Goal: Transaction & Acquisition: Purchase product/service

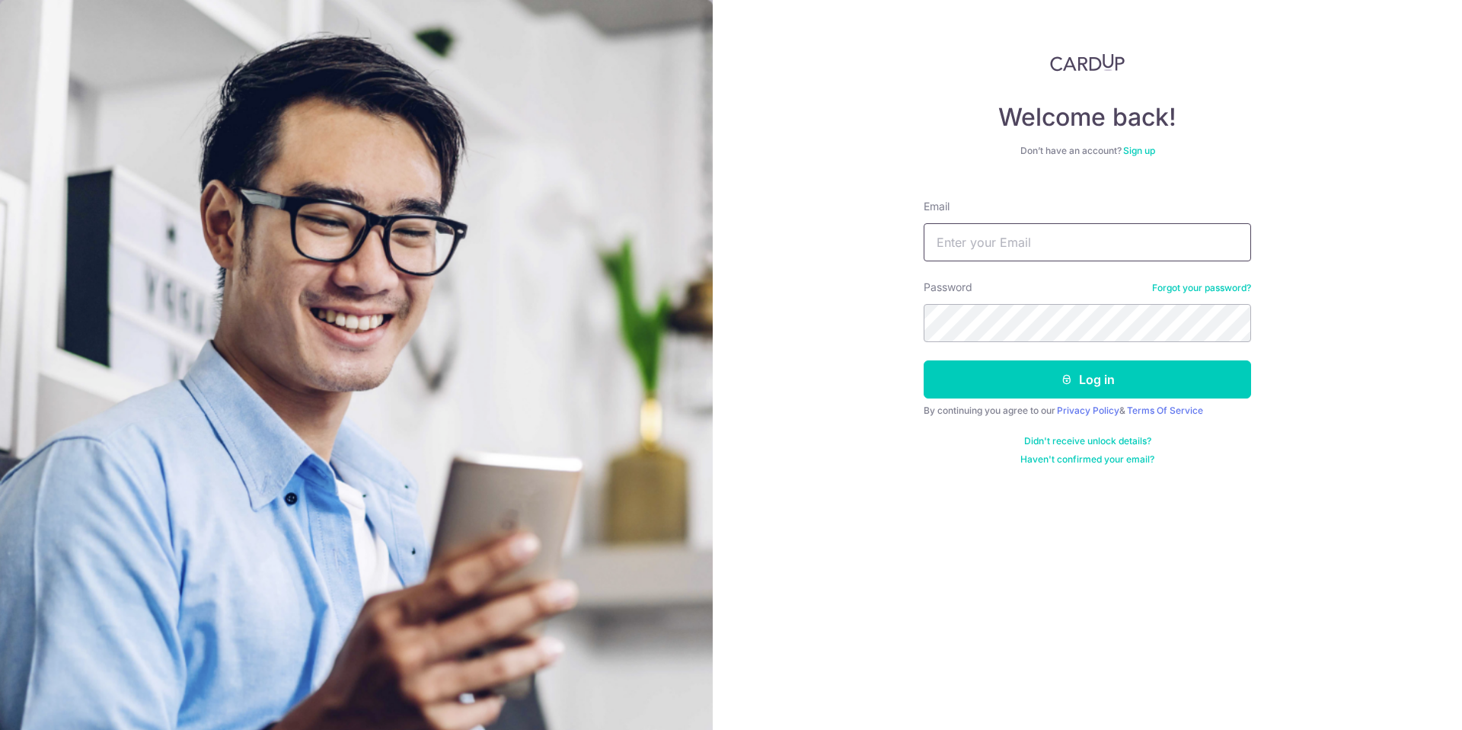
click at [1003, 244] on input "Email" at bounding box center [1088, 242] width 328 height 38
type input "mr.mark.yang@gmail.com"
click at [985, 382] on button "Log in" at bounding box center [1088, 379] width 328 height 38
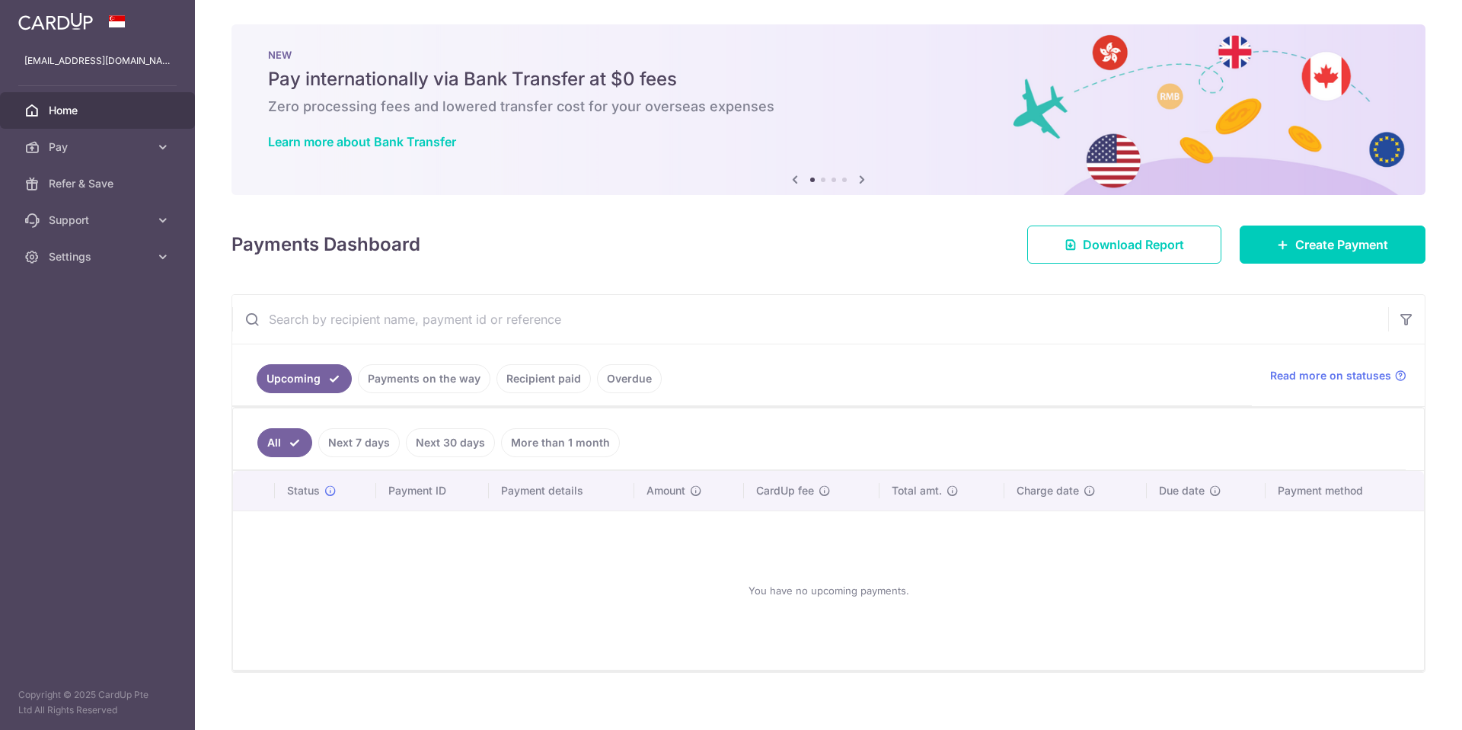
scroll to position [14, 0]
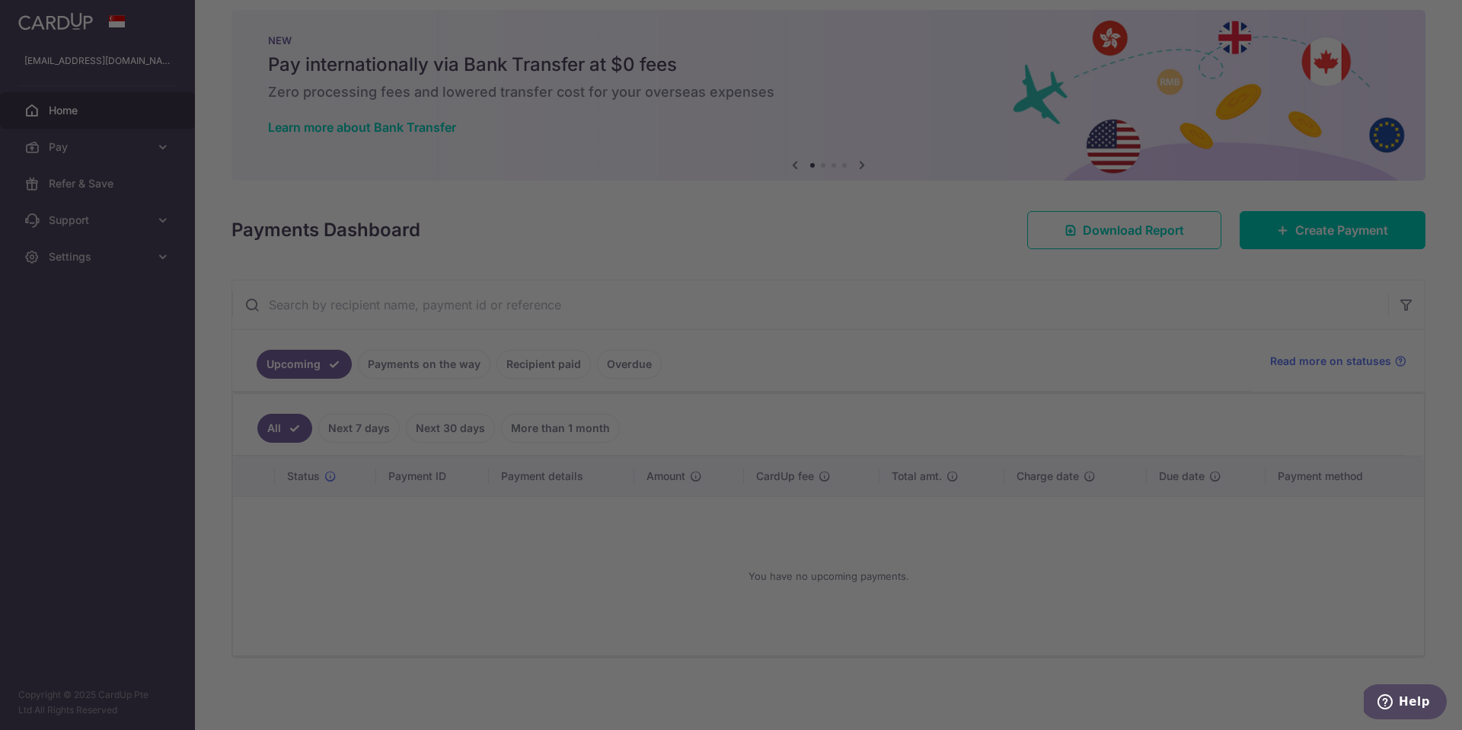
drag, startPoint x: 359, startPoint y: 423, endPoint x: 372, endPoint y: 407, distance: 20.6
click at [358, 423] on body "mr.mark.yang@gmail.com Home Pay Payments Recipients Cards Refer & Save Support …" at bounding box center [731, 365] width 1462 height 730
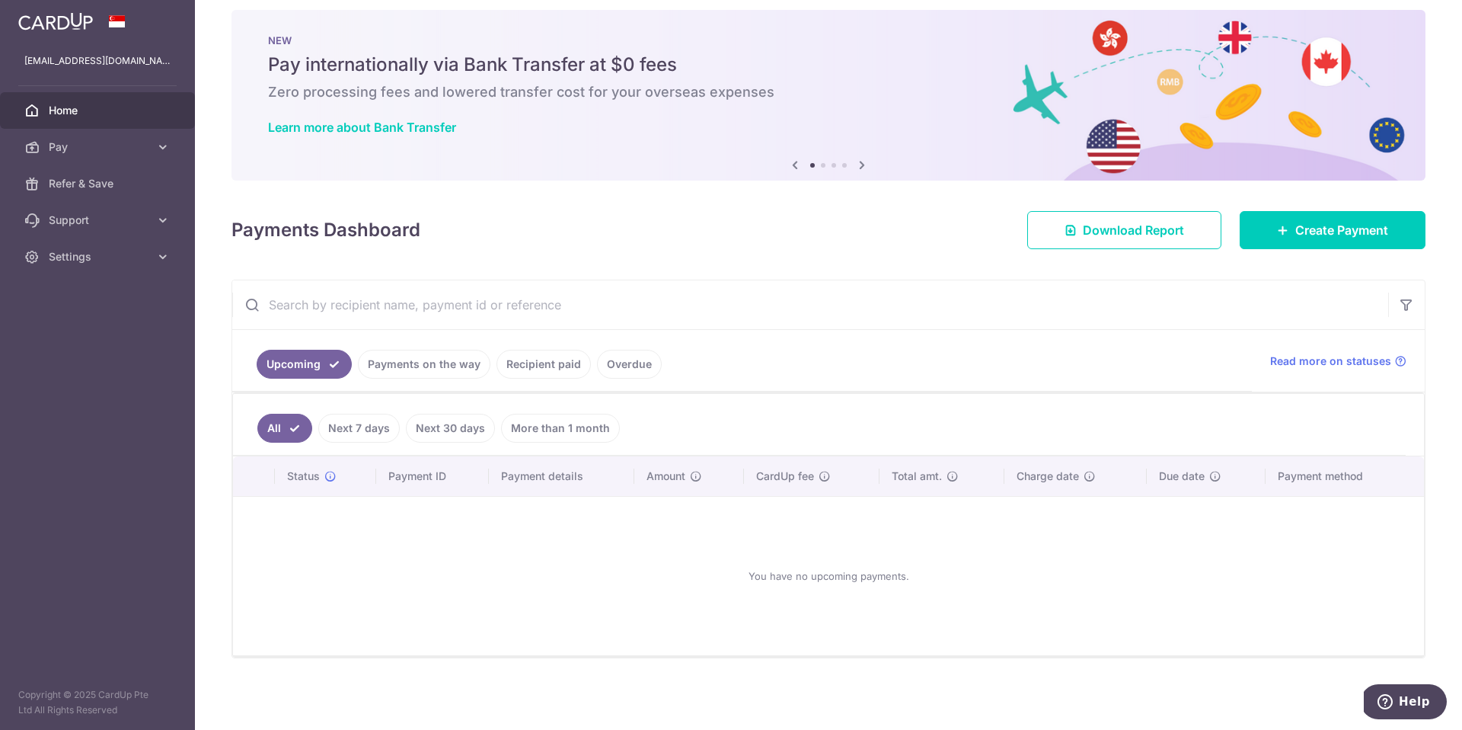
click at [514, 365] on link "Recipient paid" at bounding box center [544, 364] width 94 height 29
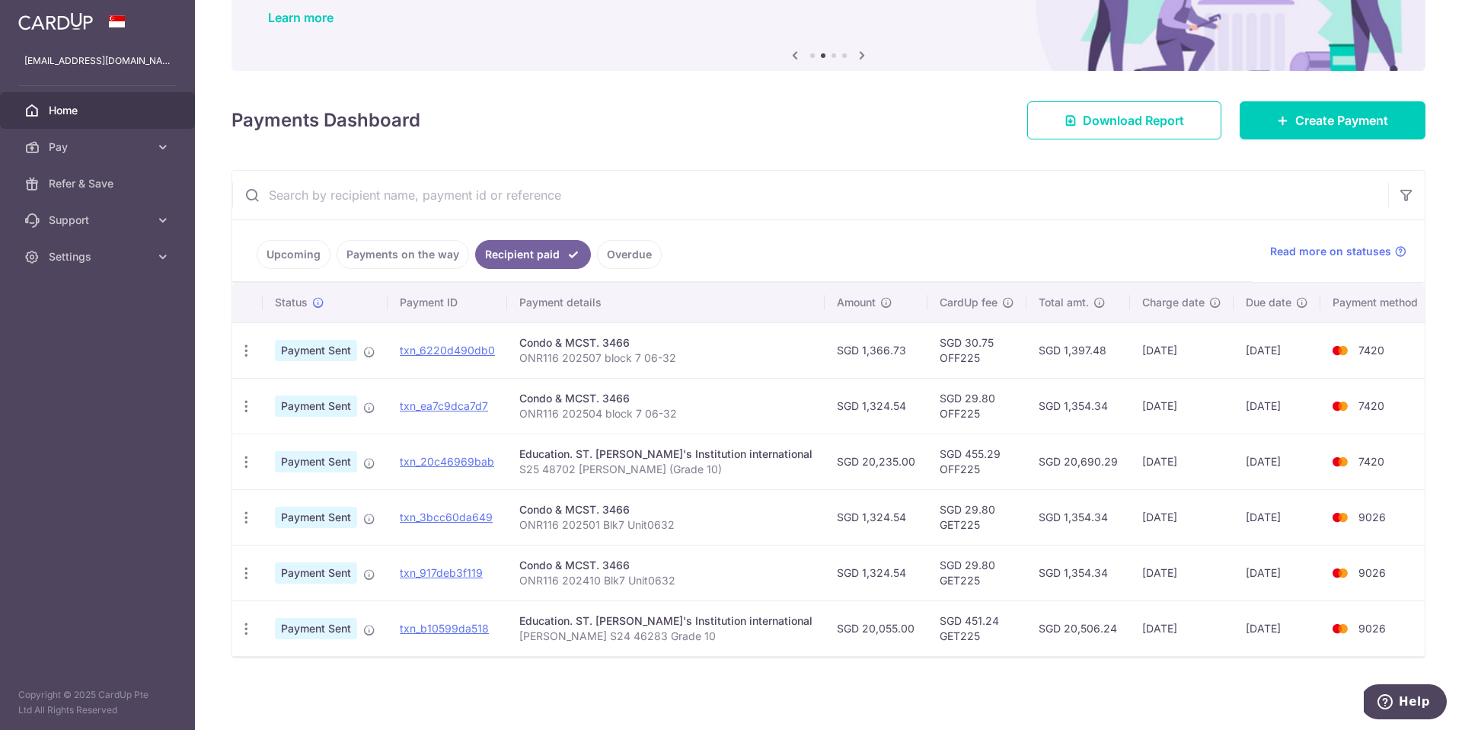
scroll to position [0, 0]
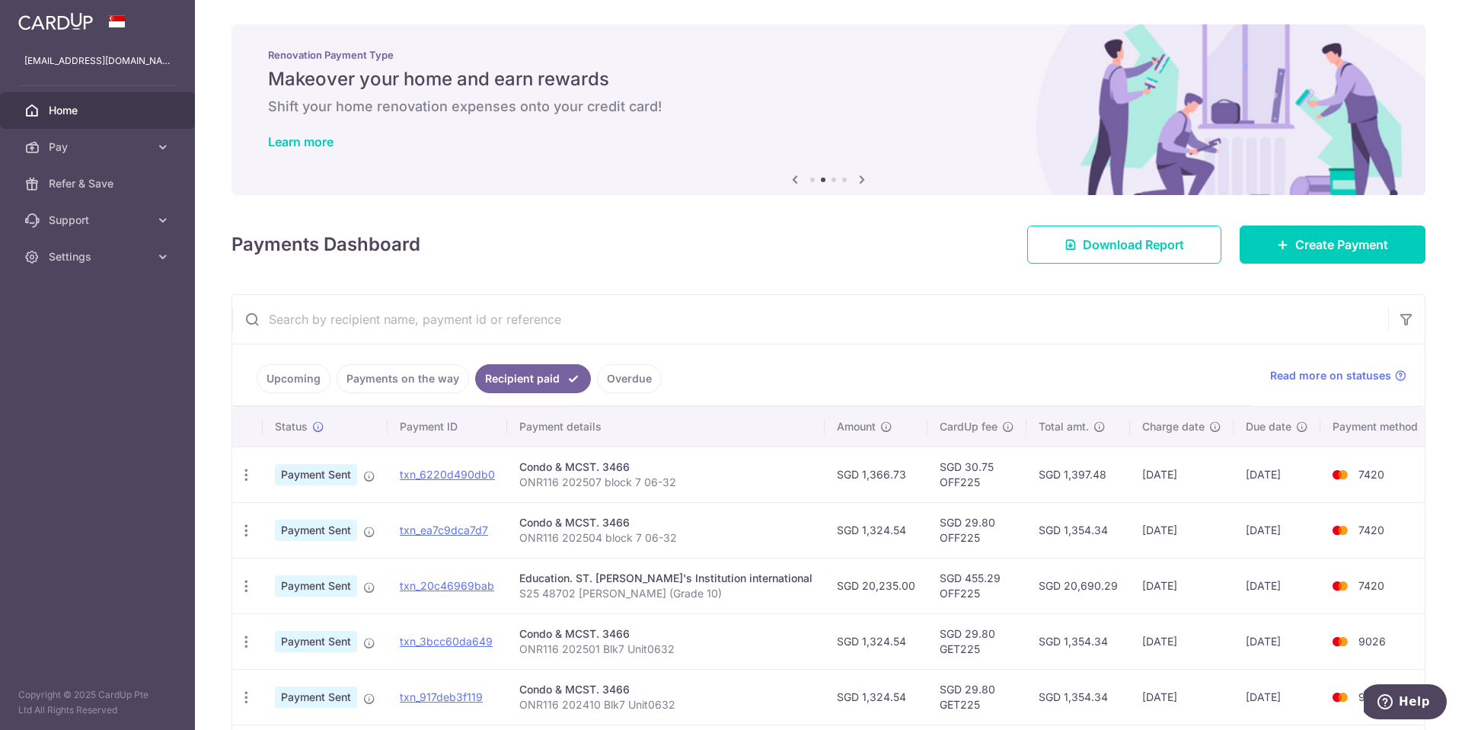
click at [628, 379] on link "Overdue" at bounding box center [629, 378] width 65 height 29
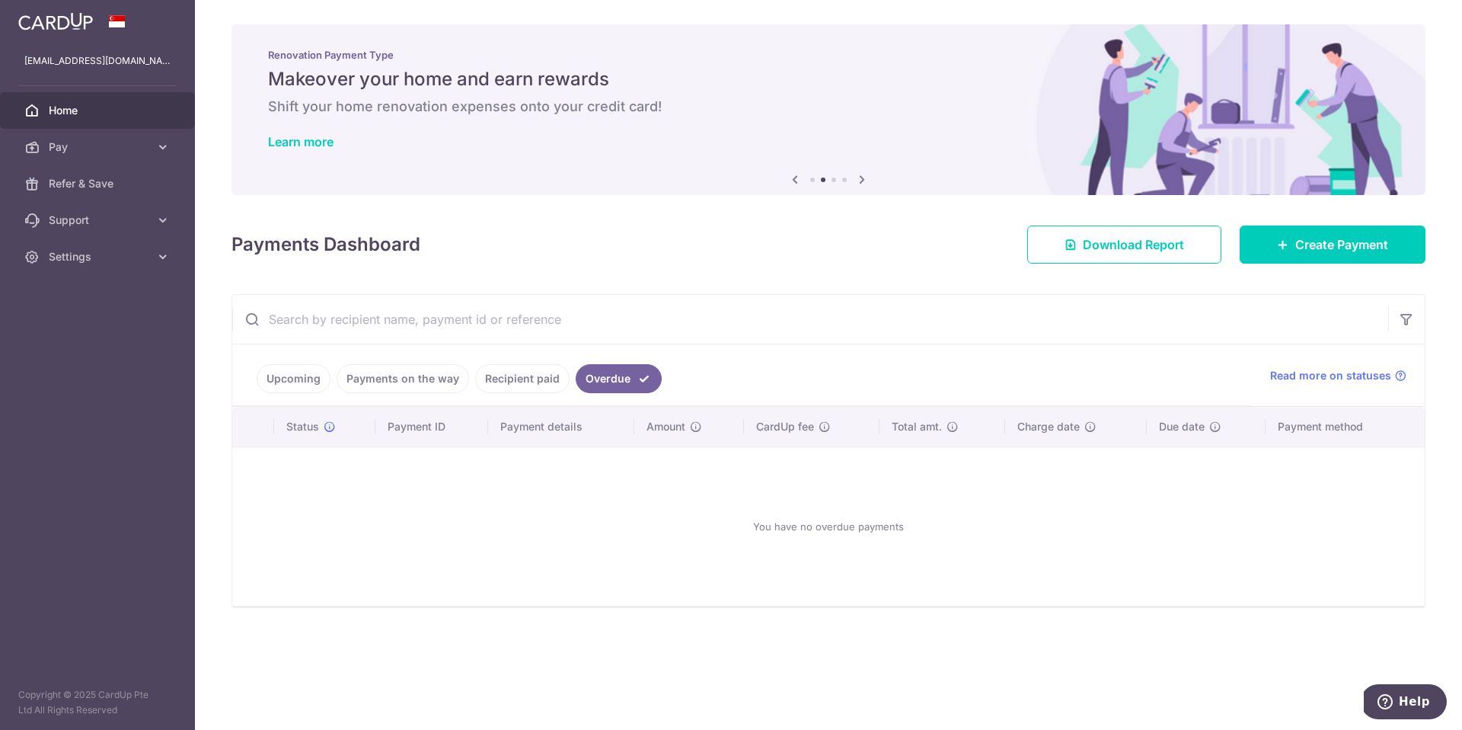
click at [519, 375] on link "Recipient paid" at bounding box center [522, 378] width 94 height 29
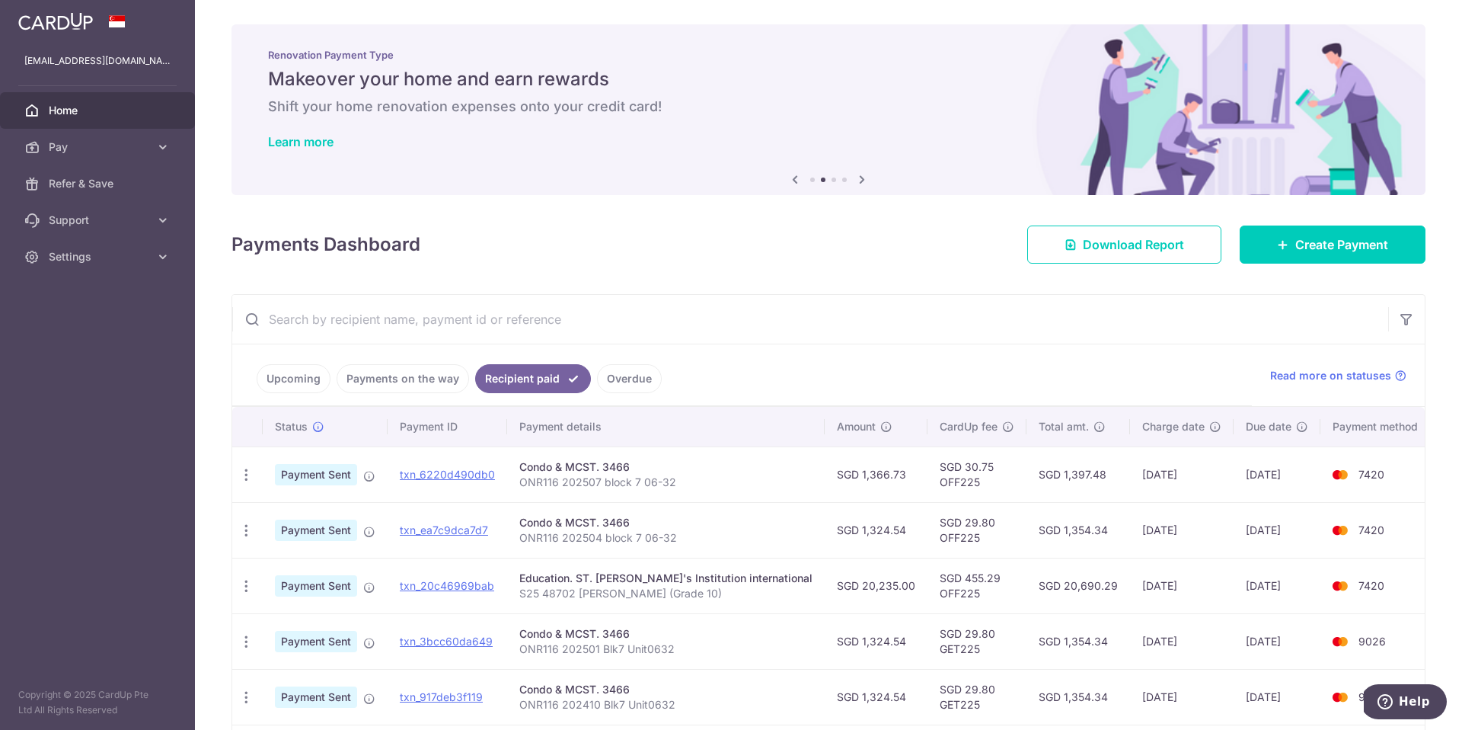
click at [393, 373] on link "Payments on the way" at bounding box center [403, 378] width 133 height 29
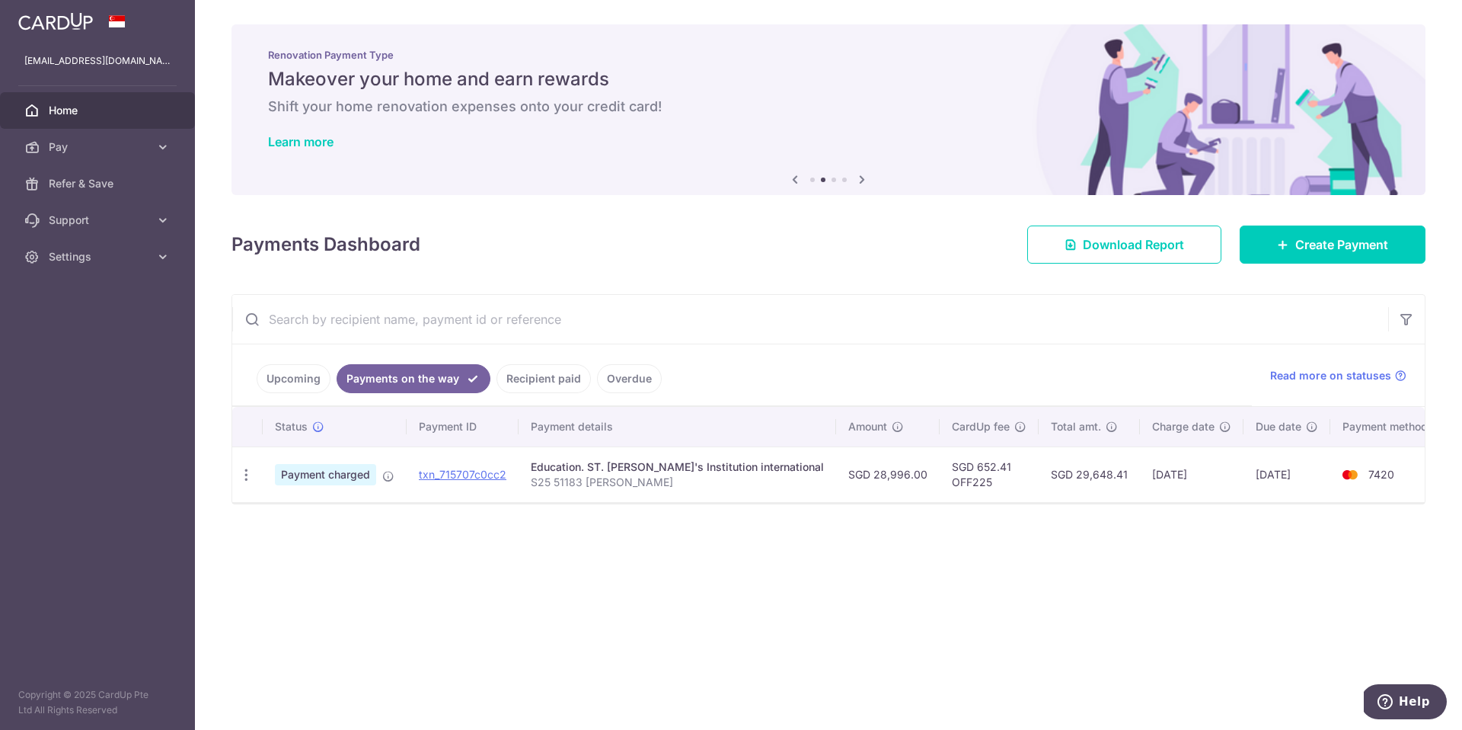
click at [310, 387] on link "Upcoming" at bounding box center [294, 378] width 74 height 29
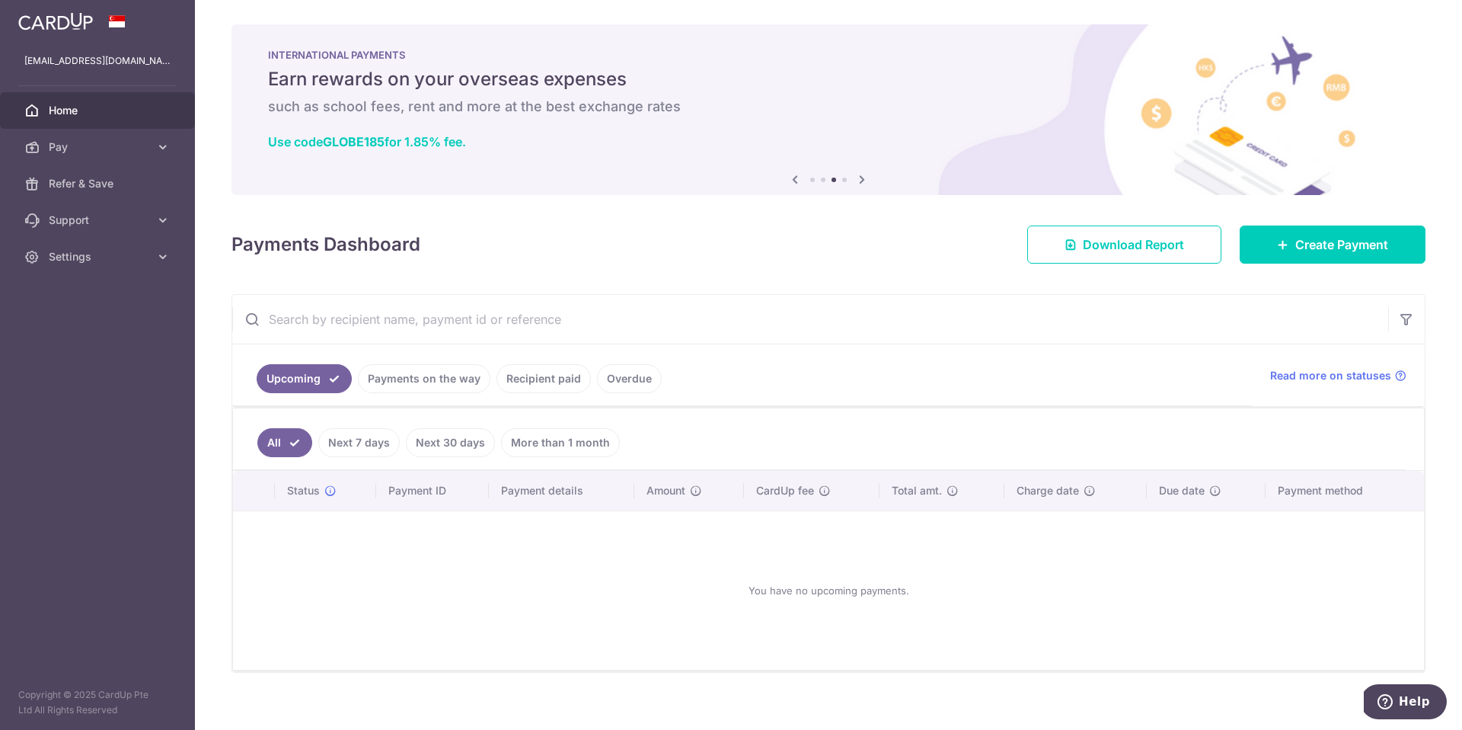
click at [399, 384] on link "Payments on the way" at bounding box center [424, 378] width 133 height 29
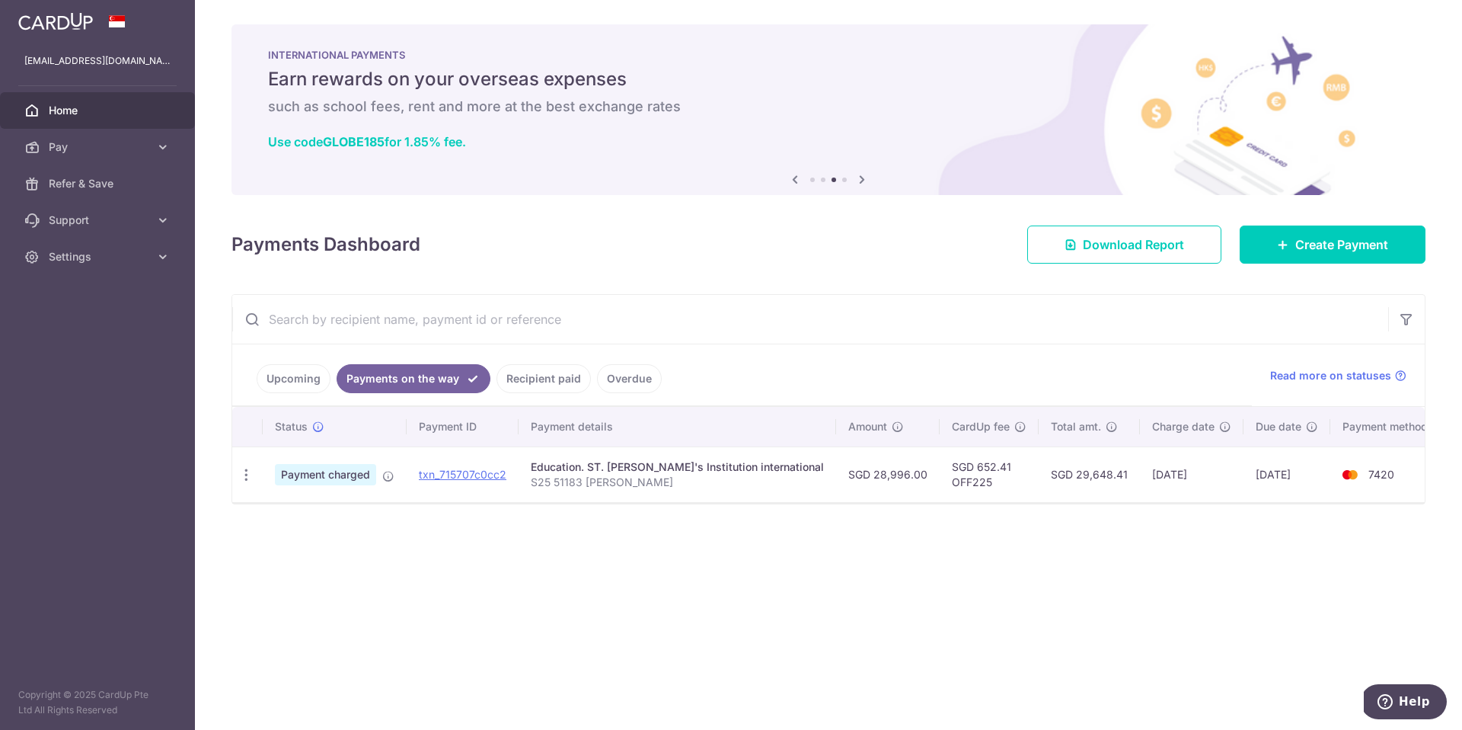
click at [298, 382] on link "Upcoming" at bounding box center [294, 378] width 74 height 29
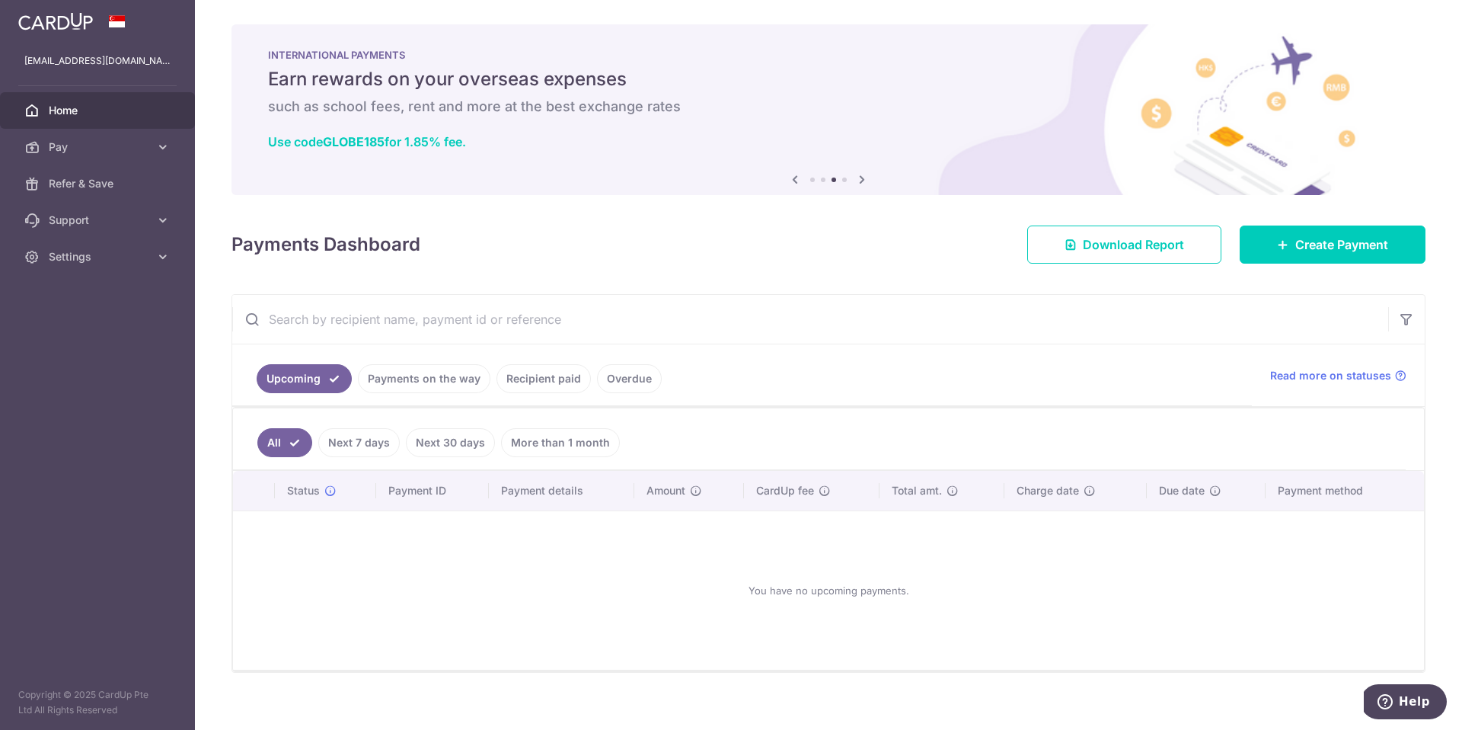
scroll to position [14, 0]
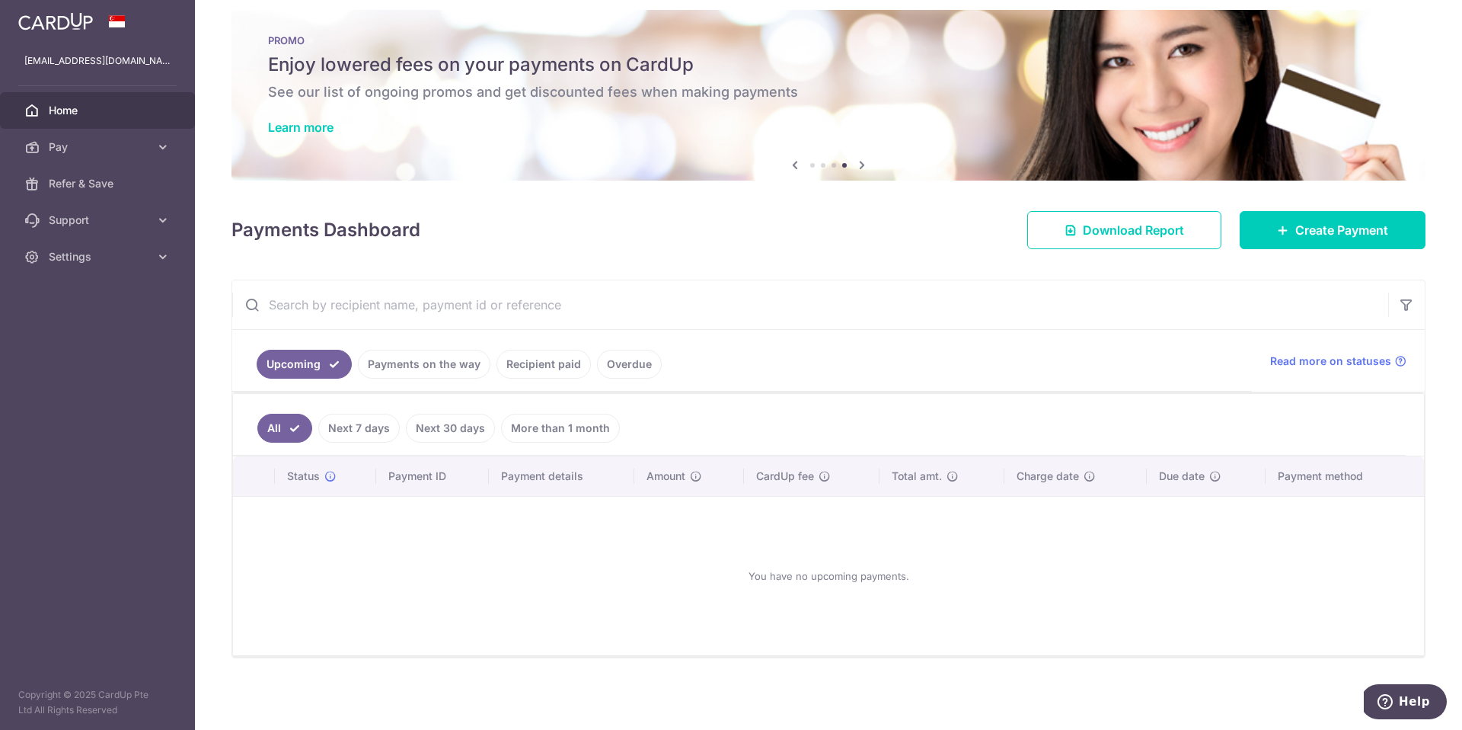
click at [428, 366] on link "Payments on the way" at bounding box center [424, 364] width 133 height 29
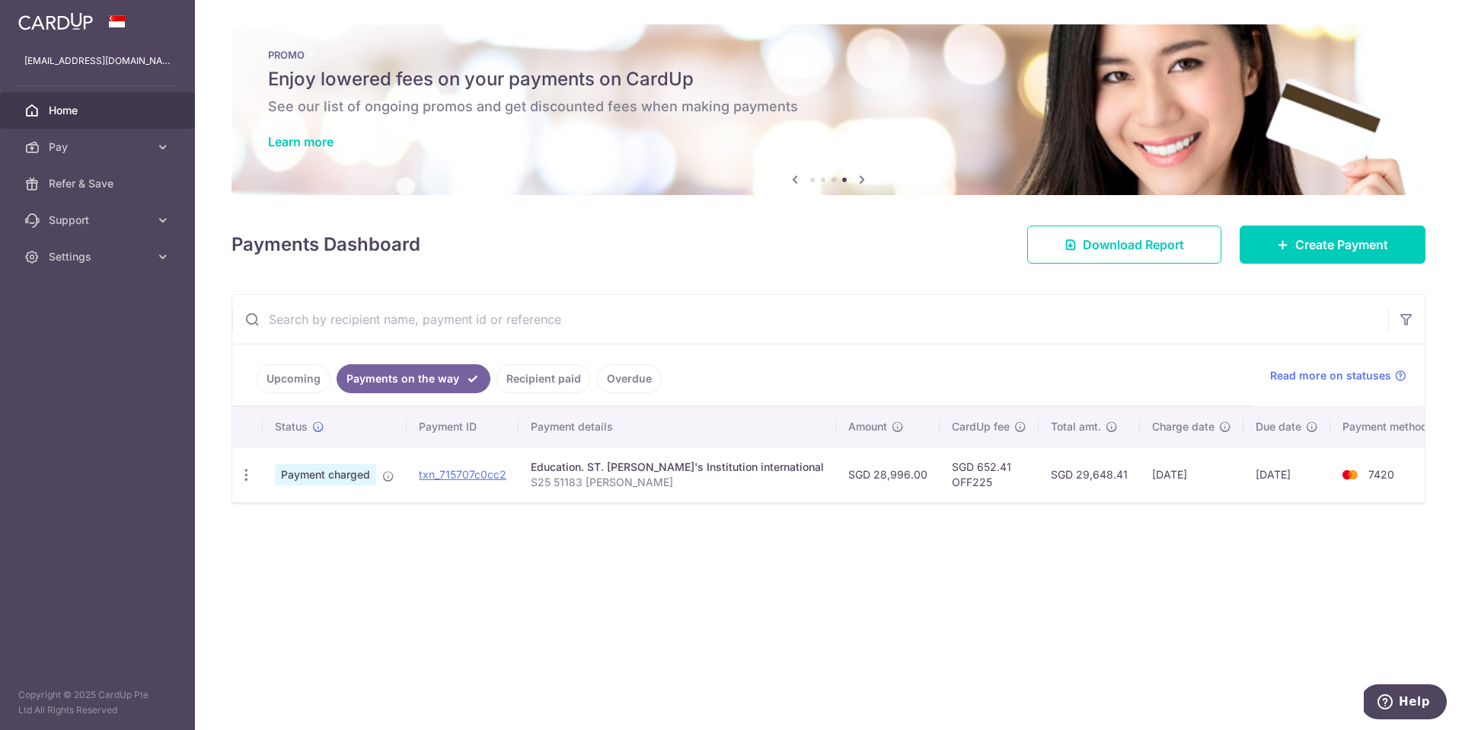
click at [535, 382] on link "Recipient paid" at bounding box center [544, 378] width 94 height 29
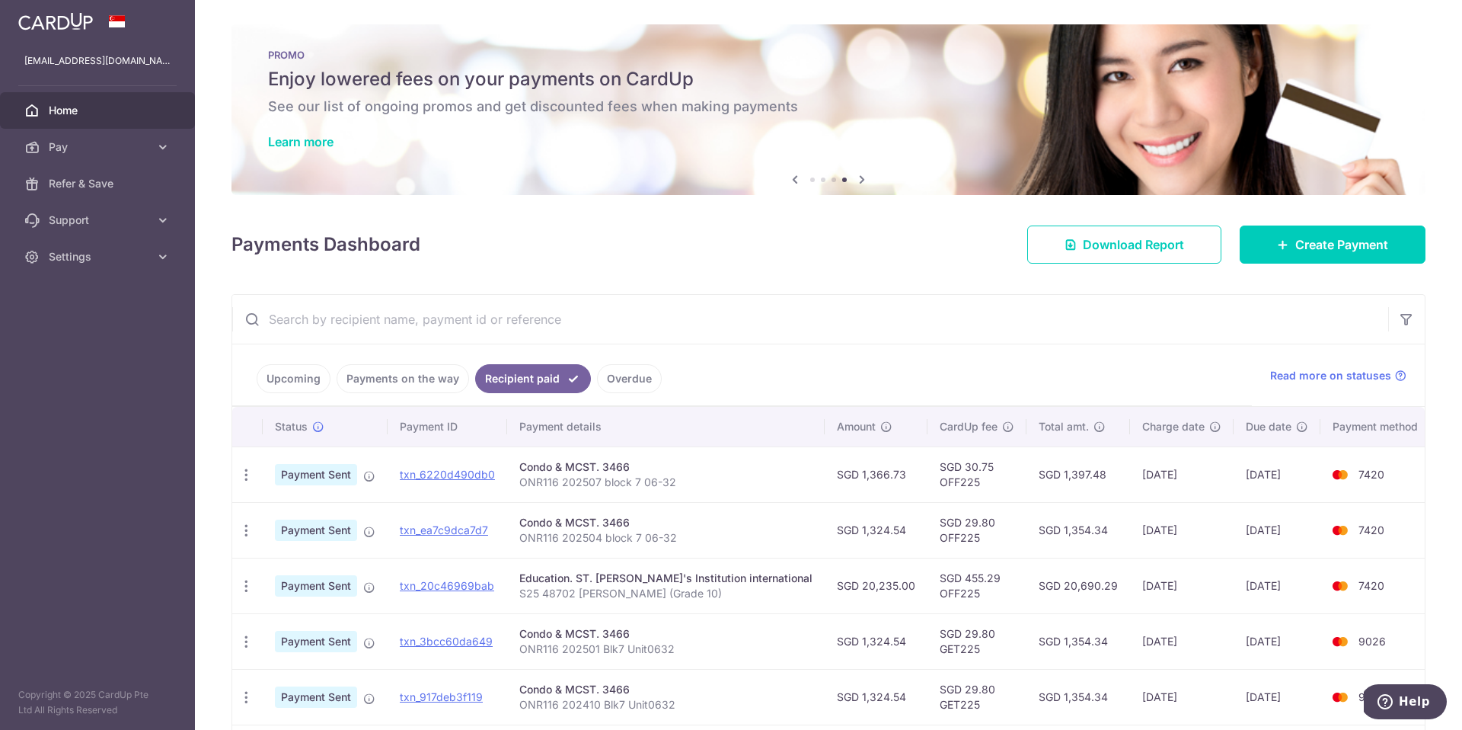
click at [286, 375] on link "Upcoming" at bounding box center [294, 378] width 74 height 29
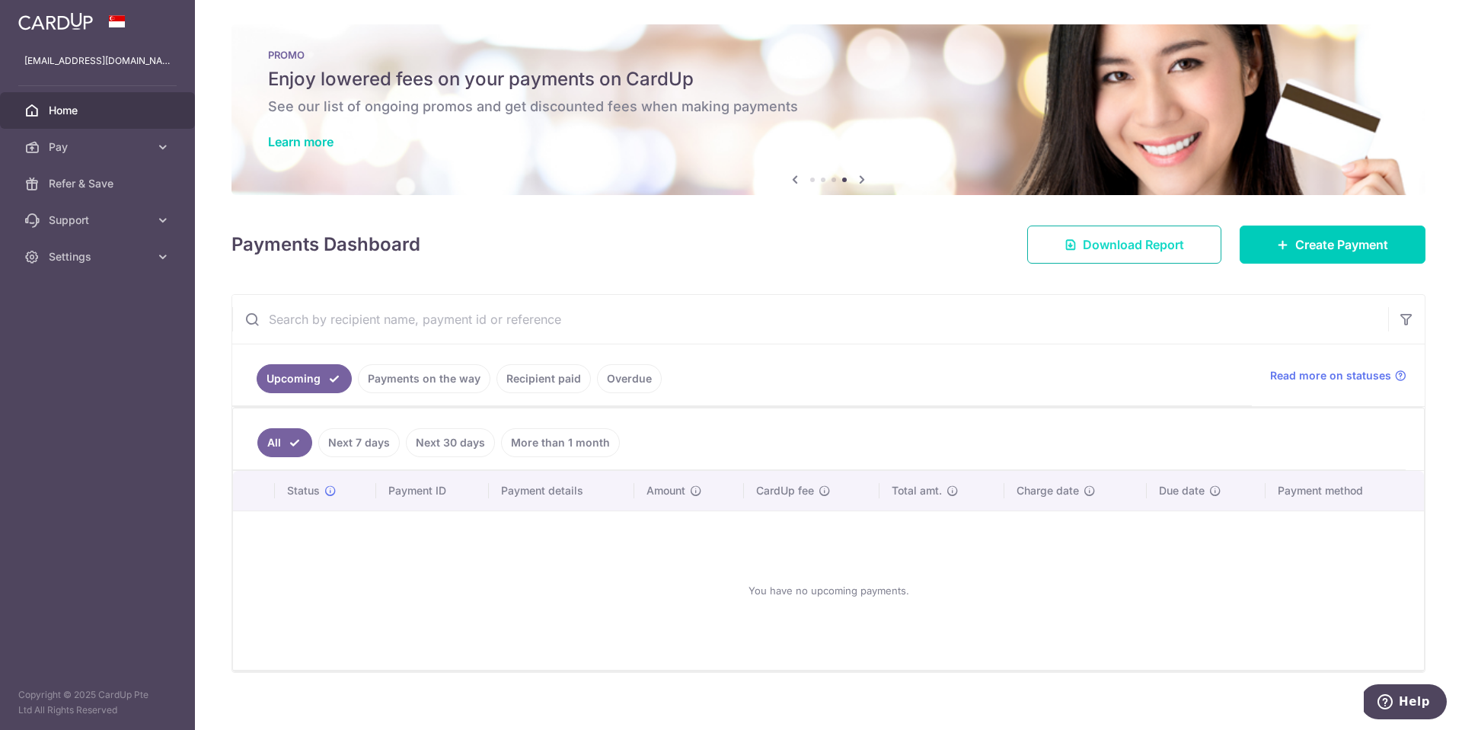
scroll to position [10, 0]
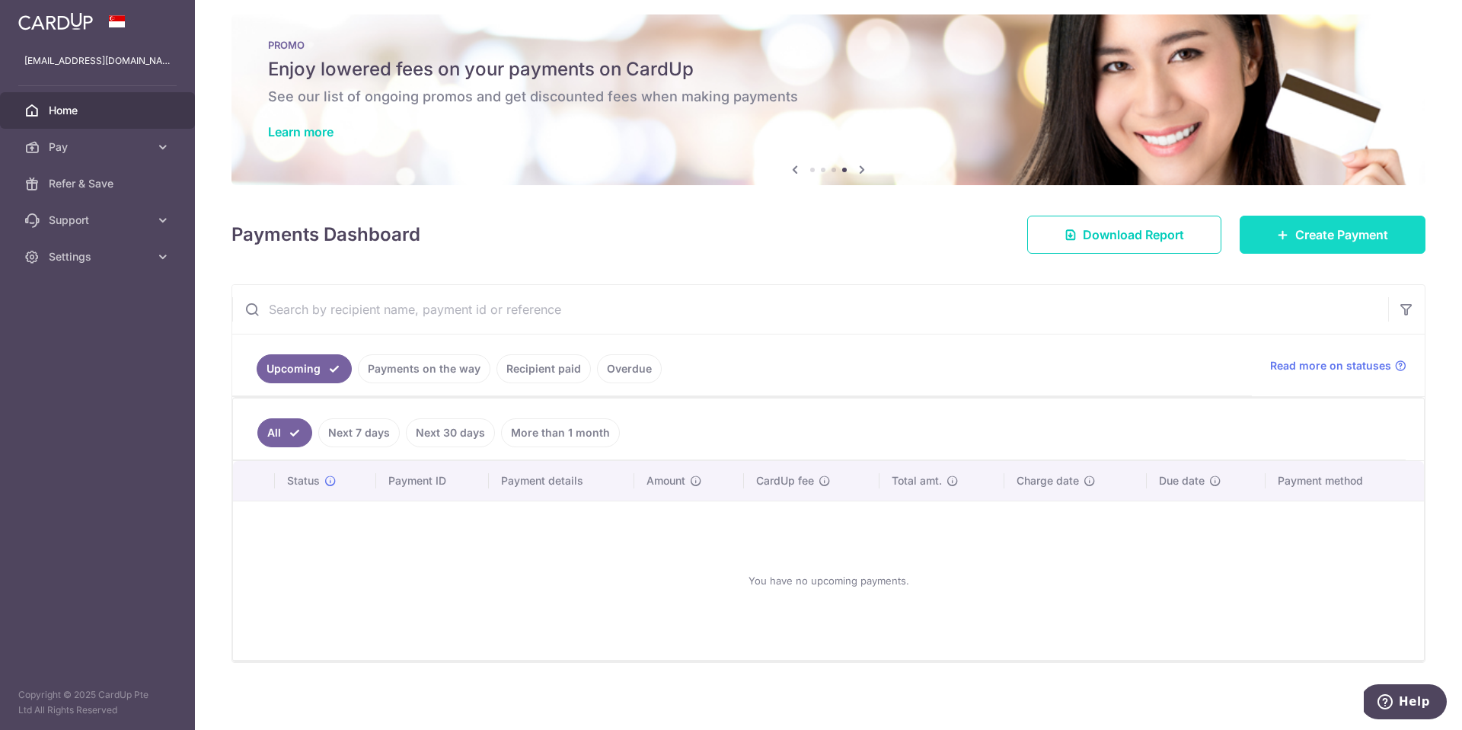
click at [1296, 230] on span "Create Payment" at bounding box center [1342, 234] width 93 height 18
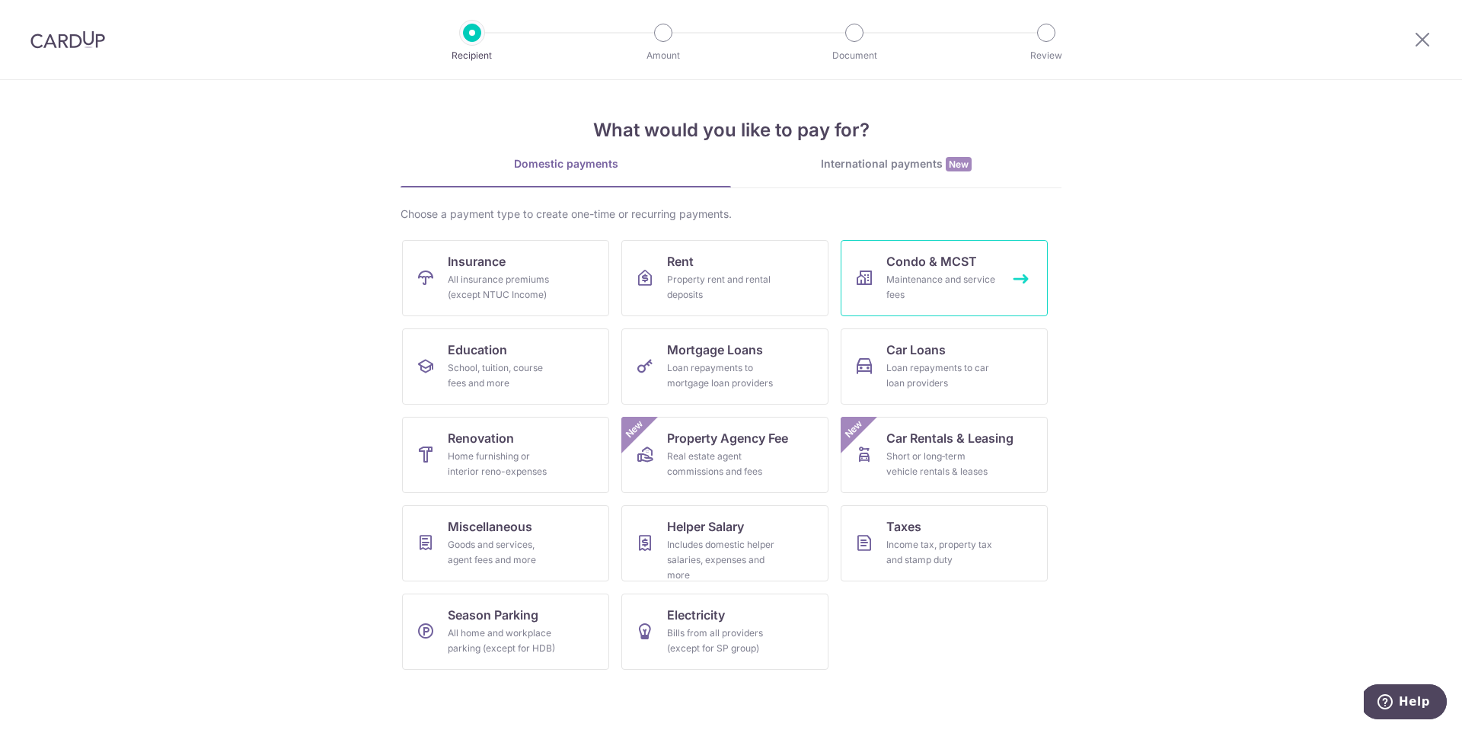
click at [927, 284] on div "Maintenance and service fees" at bounding box center [942, 287] width 110 height 30
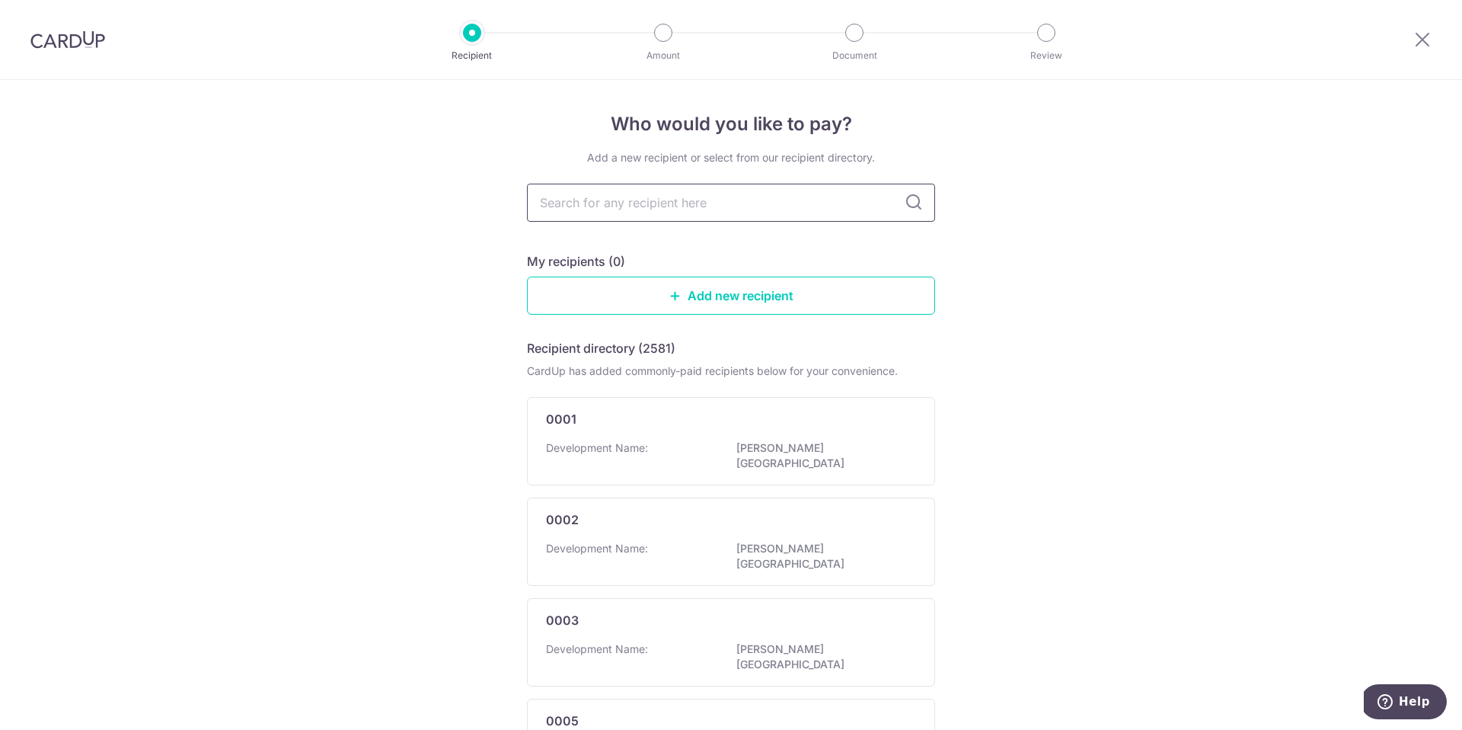
click at [636, 209] on input "text" at bounding box center [731, 203] width 408 height 38
type input "one"
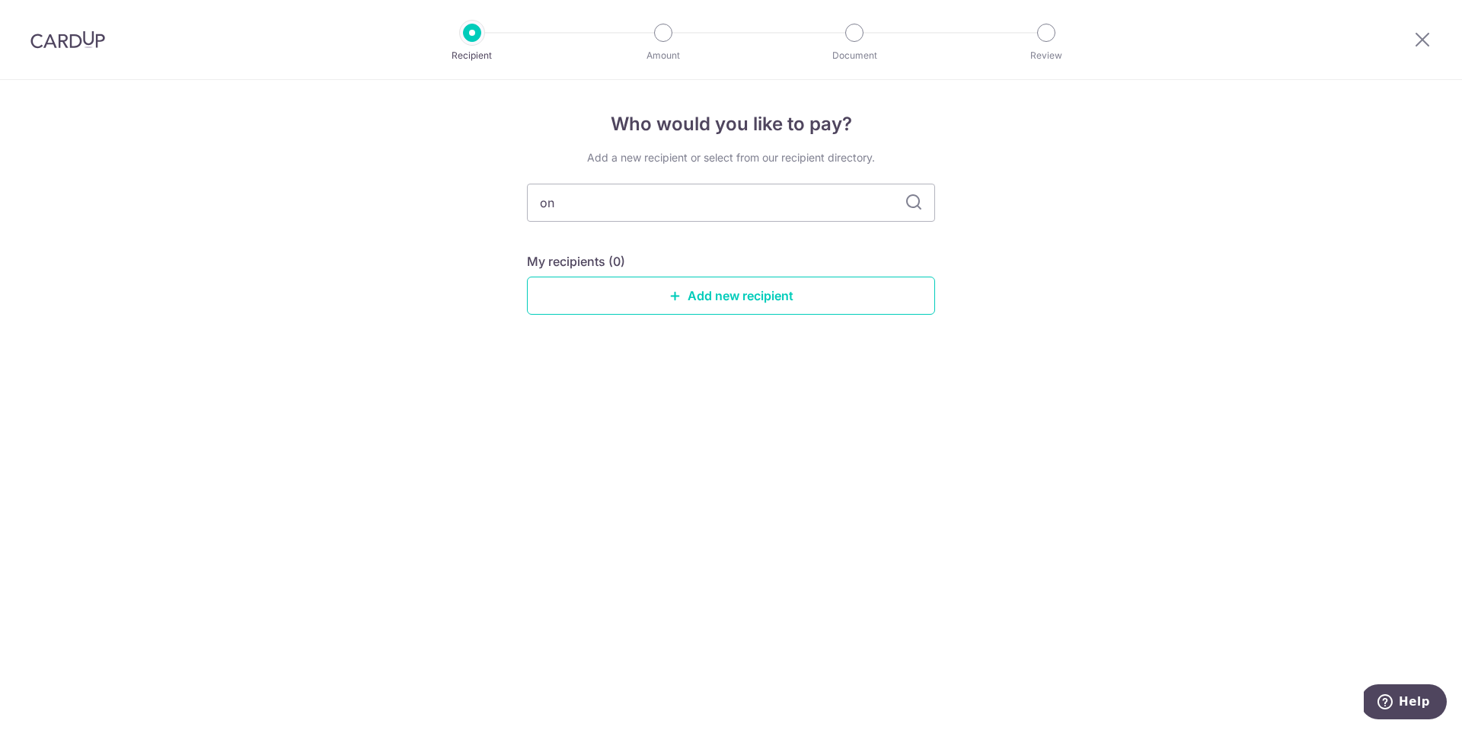
type input "onn"
type input "one-north"
click at [909, 200] on icon at bounding box center [914, 202] width 18 height 18
click at [664, 206] on input "one-north" at bounding box center [731, 203] width 408 height 38
type input "one north"
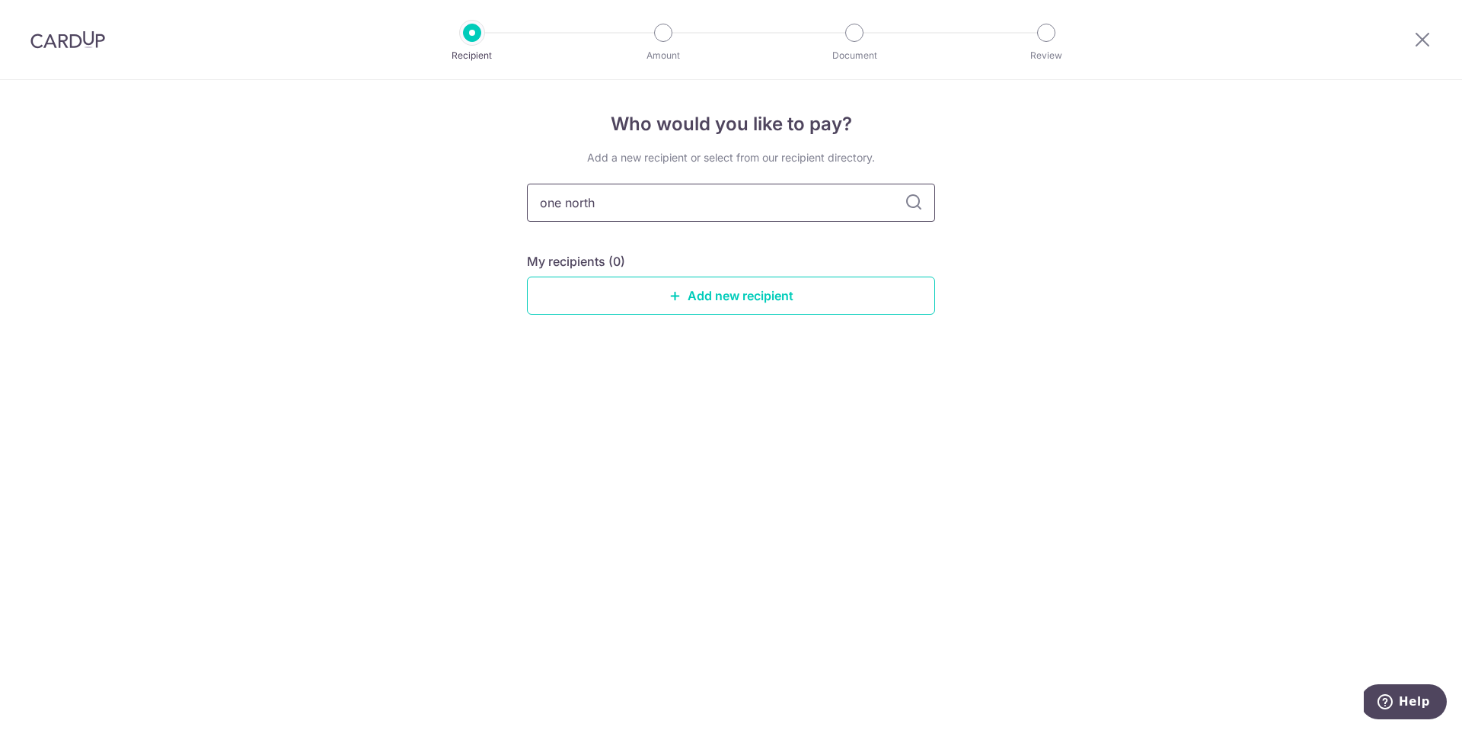
click at [924, 198] on input "one north" at bounding box center [731, 203] width 408 height 38
click at [915, 202] on icon at bounding box center [914, 202] width 18 height 18
click at [705, 214] on input "one north" at bounding box center [731, 203] width 408 height 38
drag, startPoint x: 673, startPoint y: 207, endPoint x: 547, endPoint y: 208, distance: 126.4
click at [547, 208] on input "one north" at bounding box center [731, 203] width 408 height 38
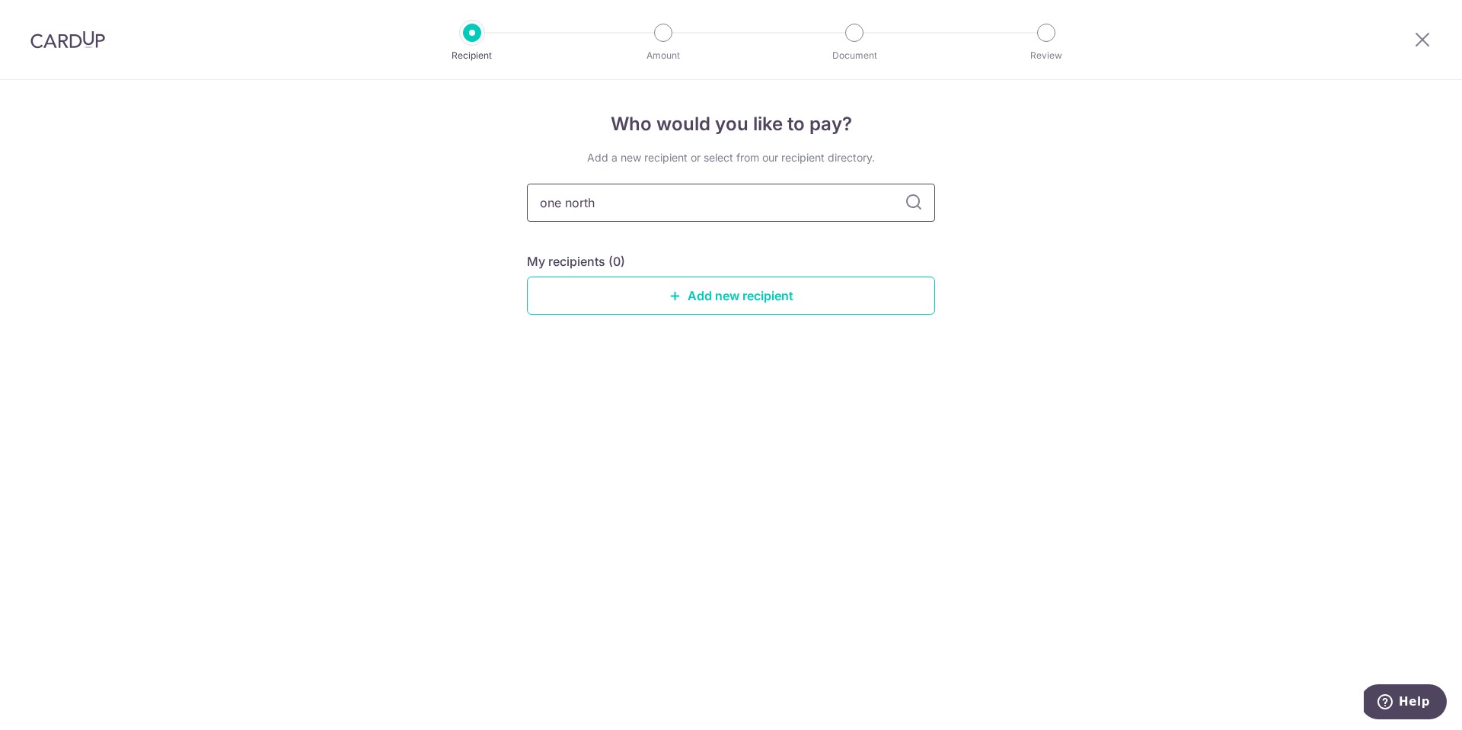
click at [561, 203] on input "one north" at bounding box center [731, 203] width 408 height 38
drag, startPoint x: 543, startPoint y: 205, endPoint x: 496, endPoint y: 200, distance: 47.4
click at [496, 200] on div "Who would you like to pay? Add a new recipient or select from our recipient dir…" at bounding box center [731, 405] width 1462 height 650
type input "7"
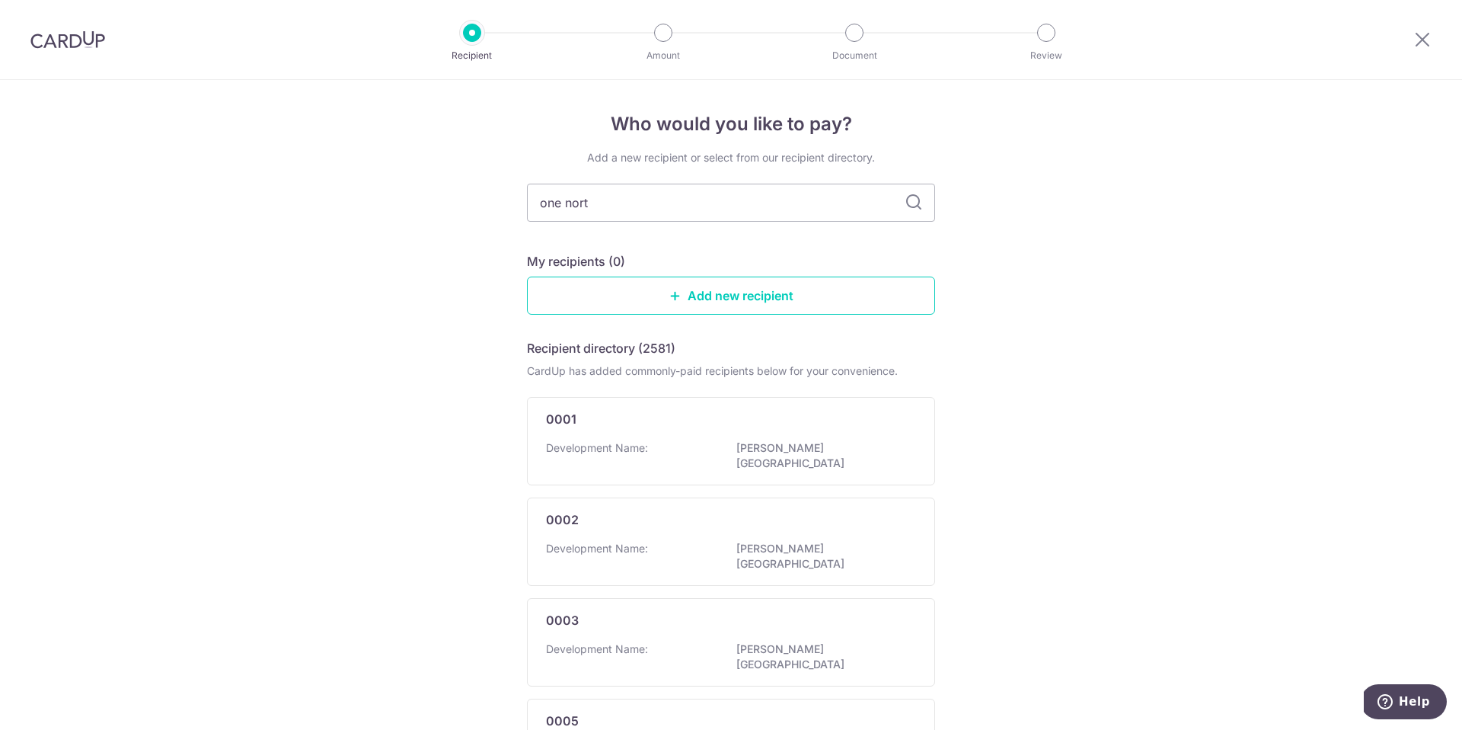
type input "one north"
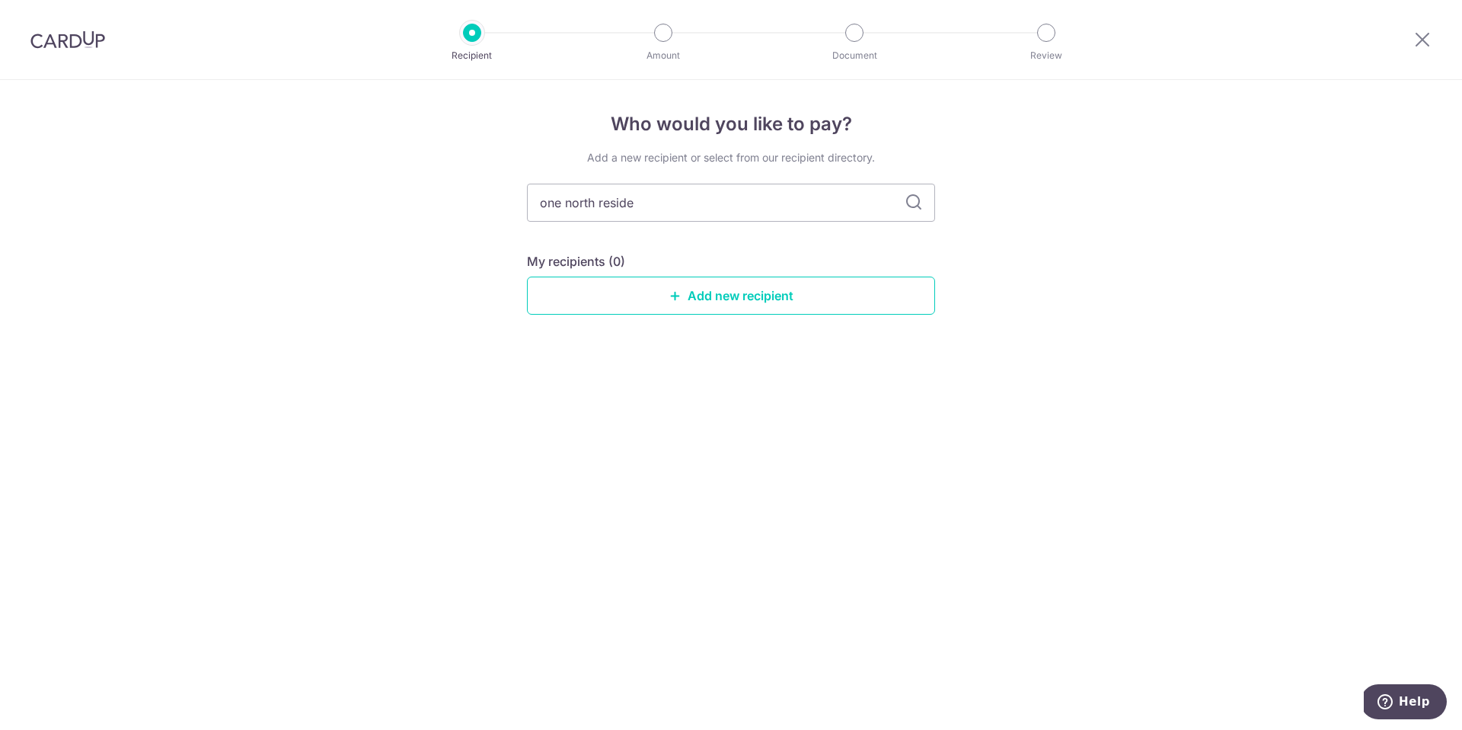
type input "one north residen"
click at [650, 245] on div "Add a new recipient or select from our recipient directory. one north residen M…" at bounding box center [731, 244] width 408 height 189
click at [755, 205] on input "one north residen" at bounding box center [731, 203] width 408 height 38
type input "one north residence"
click at [910, 205] on icon at bounding box center [914, 202] width 18 height 18
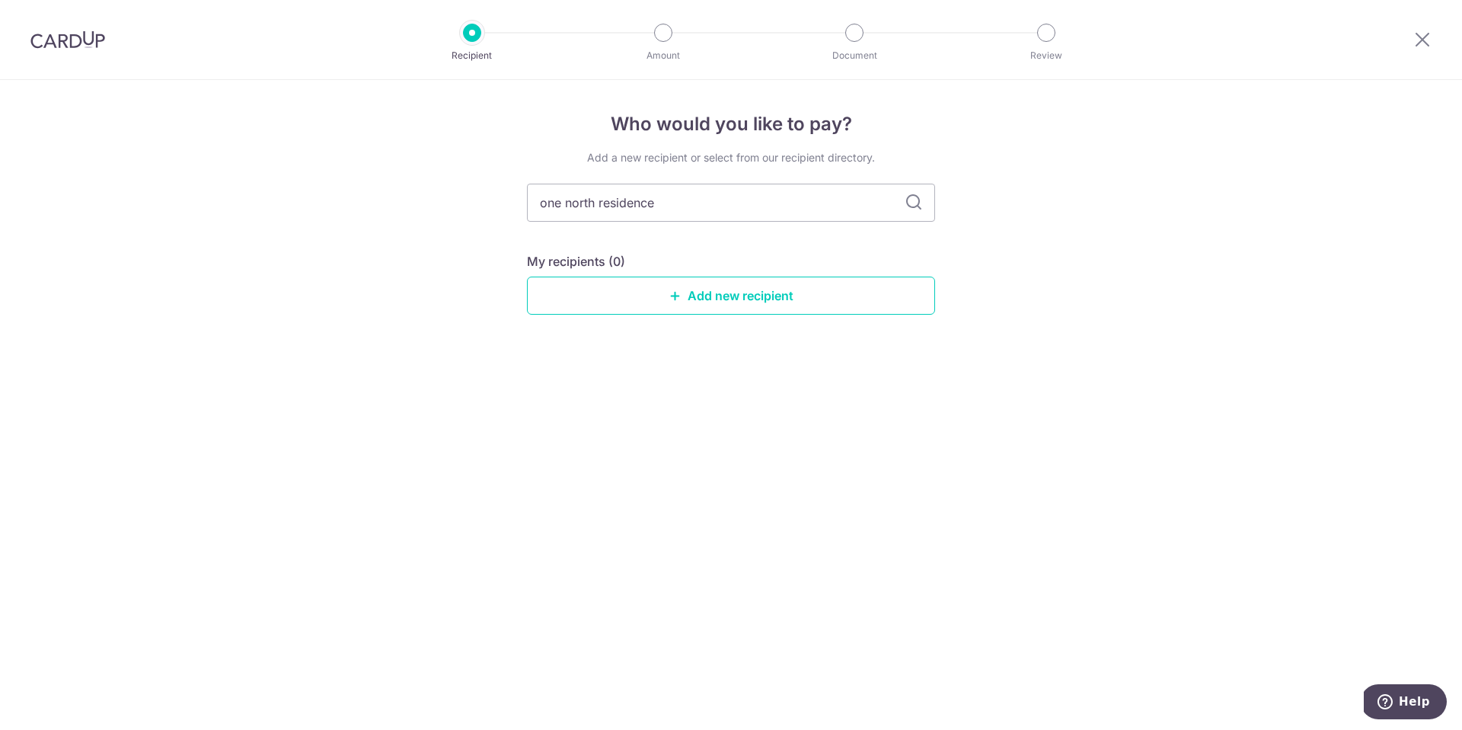
drag, startPoint x: 762, startPoint y: 210, endPoint x: 472, endPoint y: 219, distance: 290.3
click at [472, 219] on div "Who would you like to pay? Add a new recipient or select from our recipient dir…" at bounding box center [731, 405] width 1462 height 650
type input "one north reside"
click at [715, 301] on link "Add new recipient" at bounding box center [731, 295] width 408 height 38
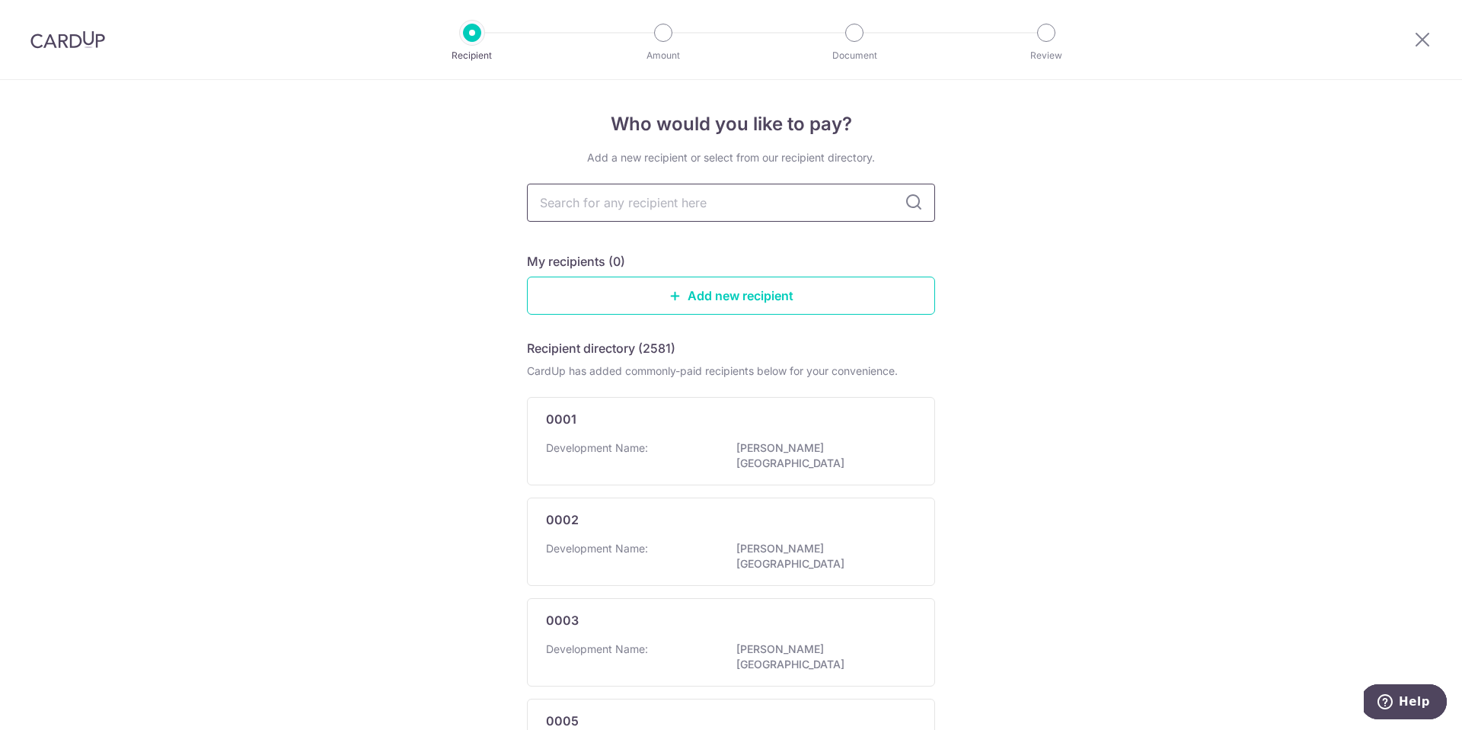
click at [641, 202] on input "text" at bounding box center [731, 203] width 408 height 38
type input "3466"
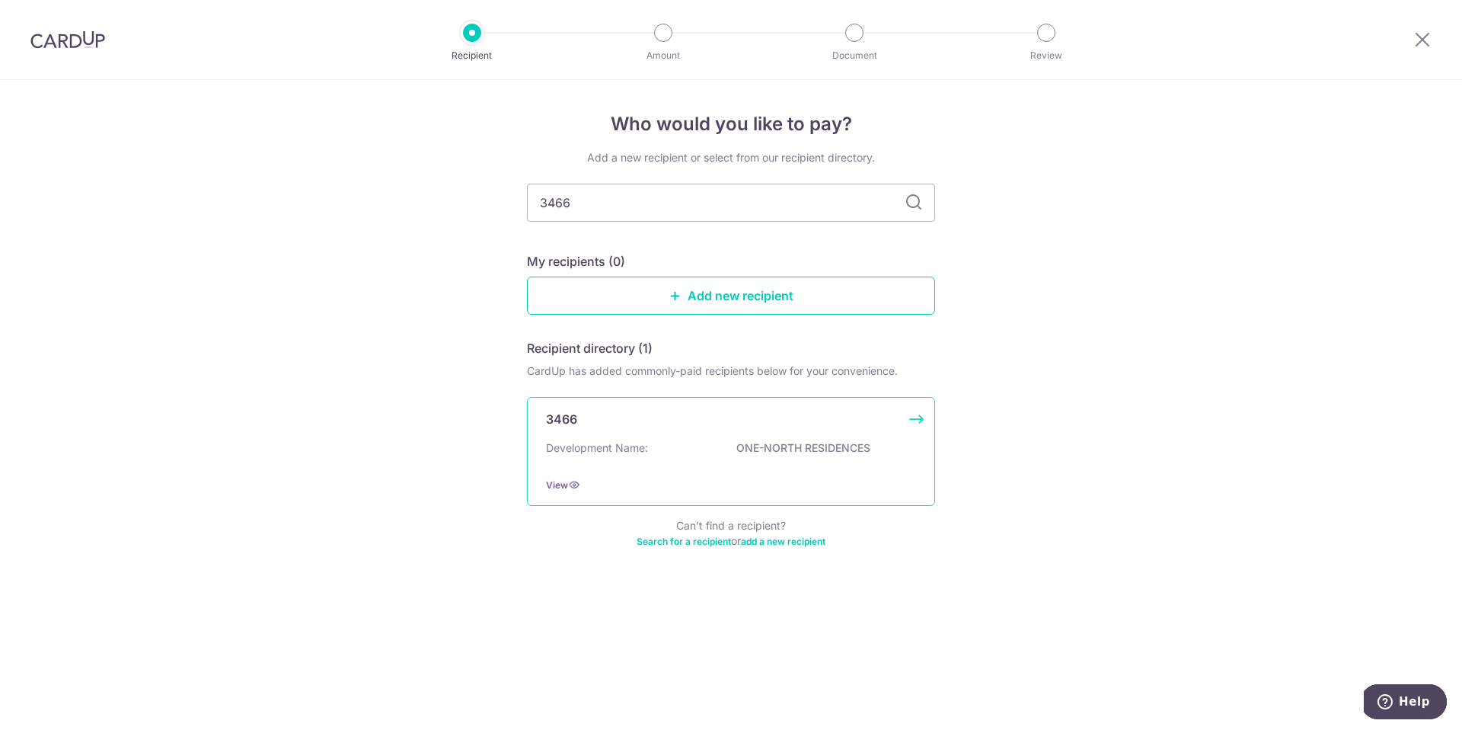
click at [743, 439] on div "3466 Development Name: ONE-NORTH RESIDENCES View" at bounding box center [731, 451] width 408 height 109
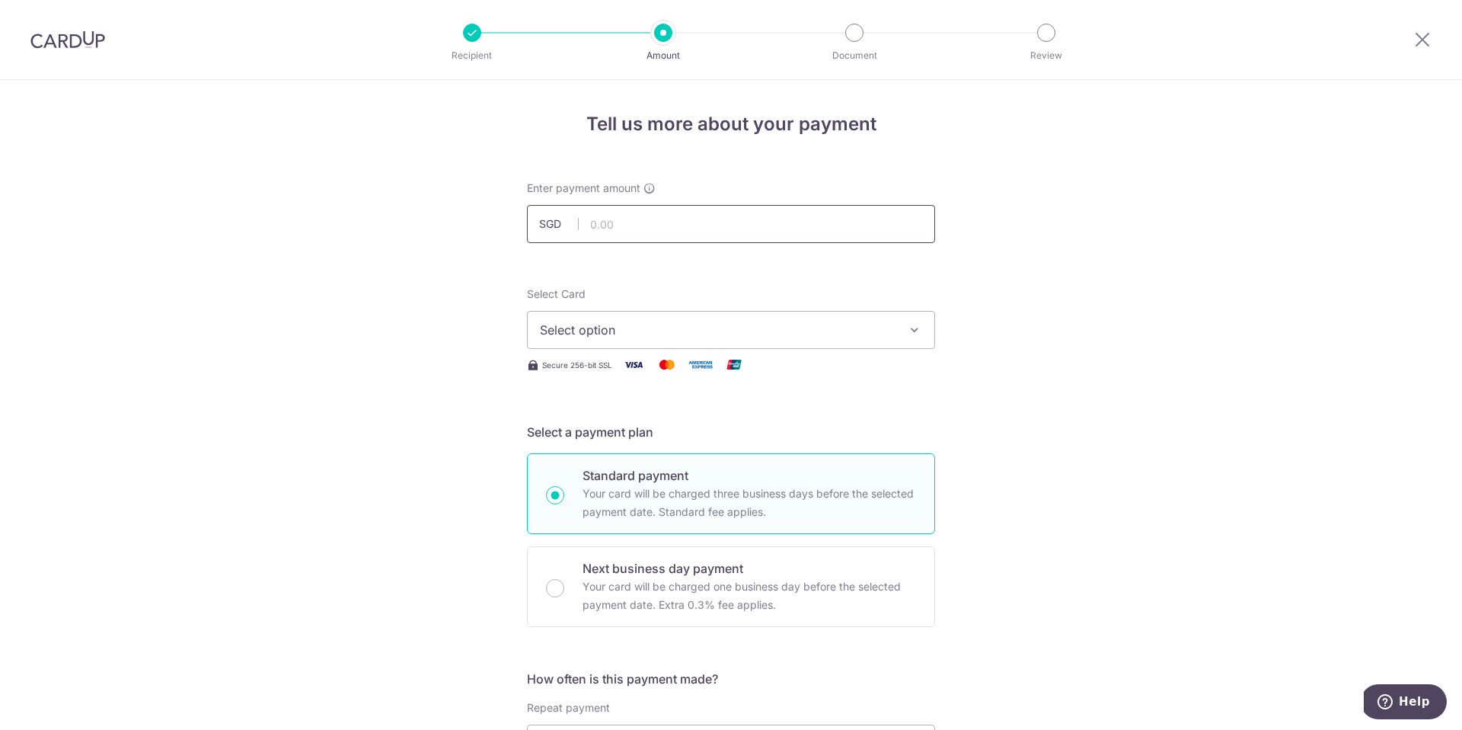
click at [669, 229] on input "text" at bounding box center [731, 224] width 408 height 38
type input "1,372.50"
click at [620, 323] on span "Select option" at bounding box center [717, 330] width 355 height 18
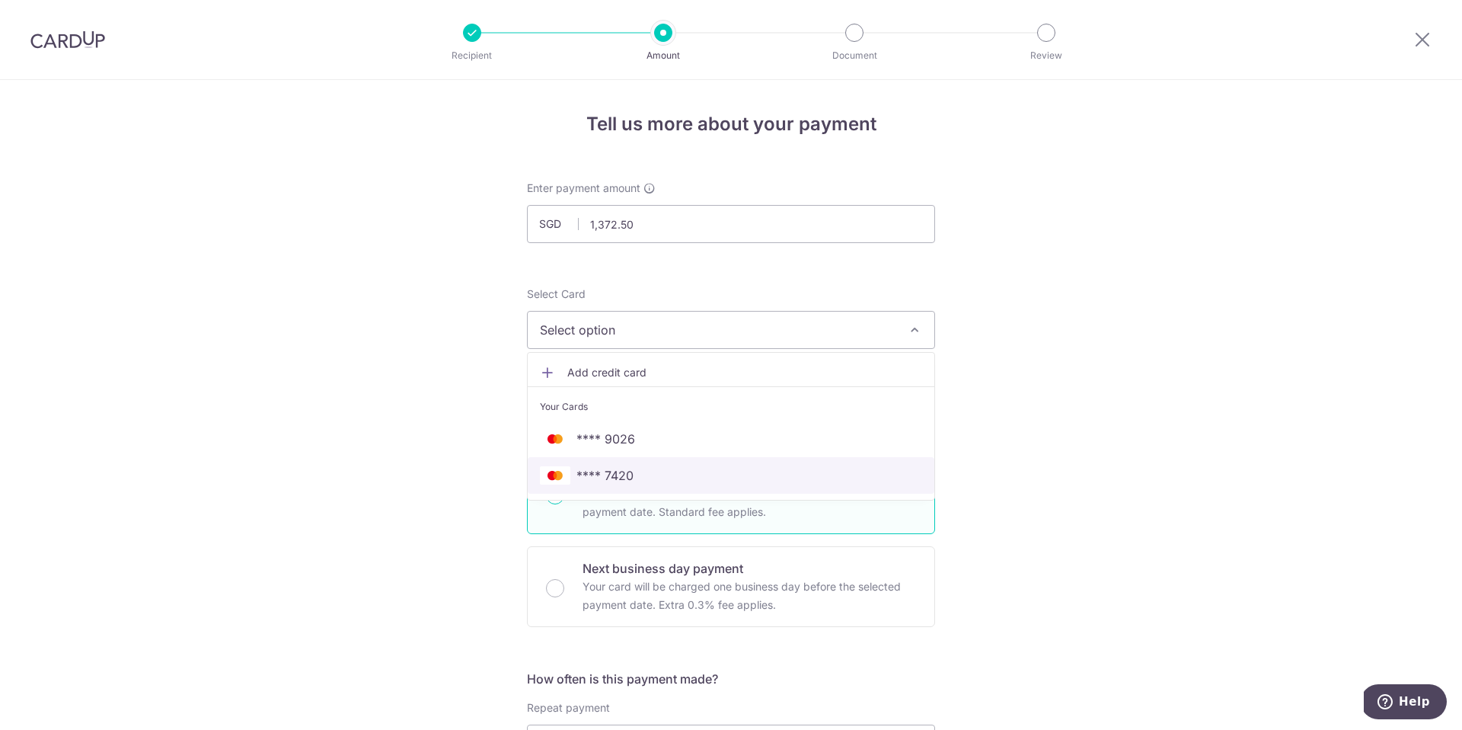
click at [647, 481] on span "**** 7420" at bounding box center [731, 475] width 382 height 18
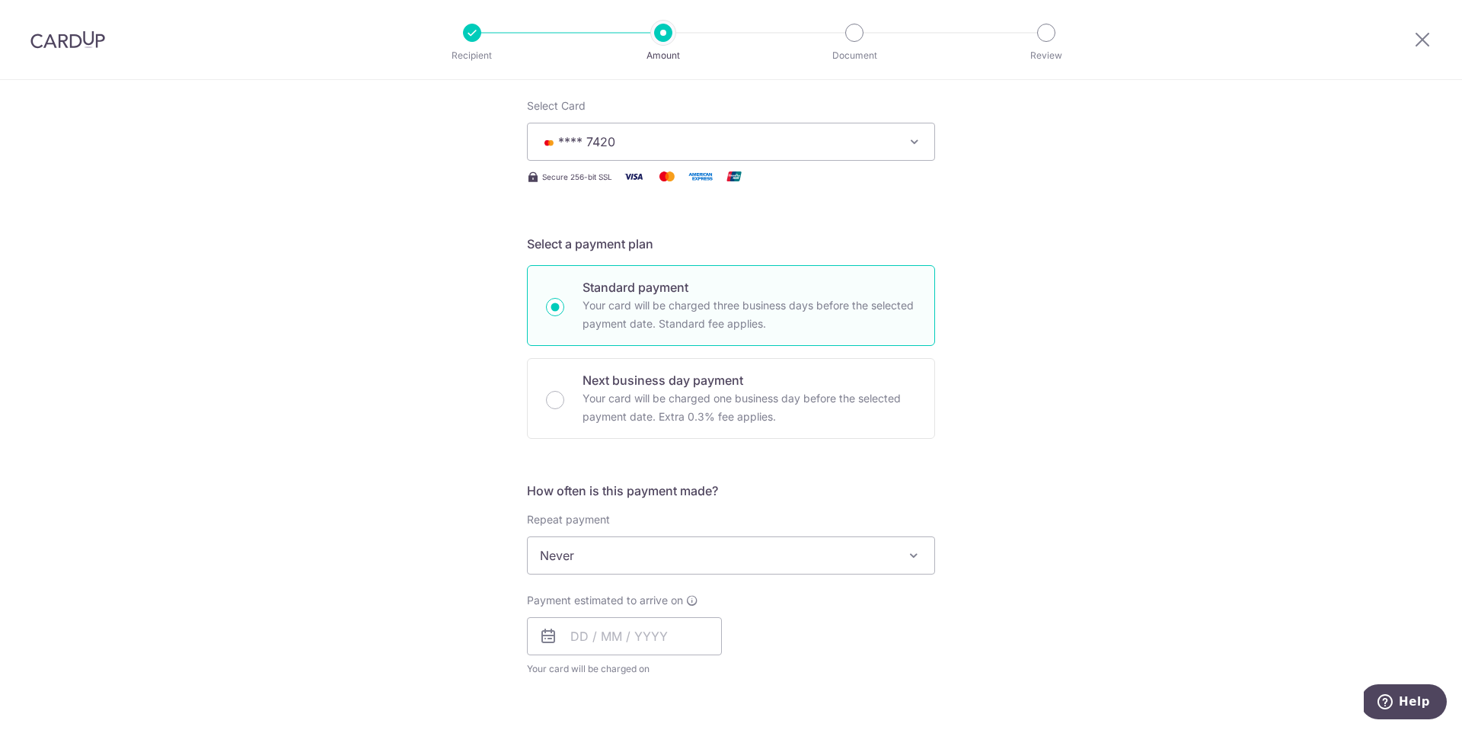
scroll to position [267, 0]
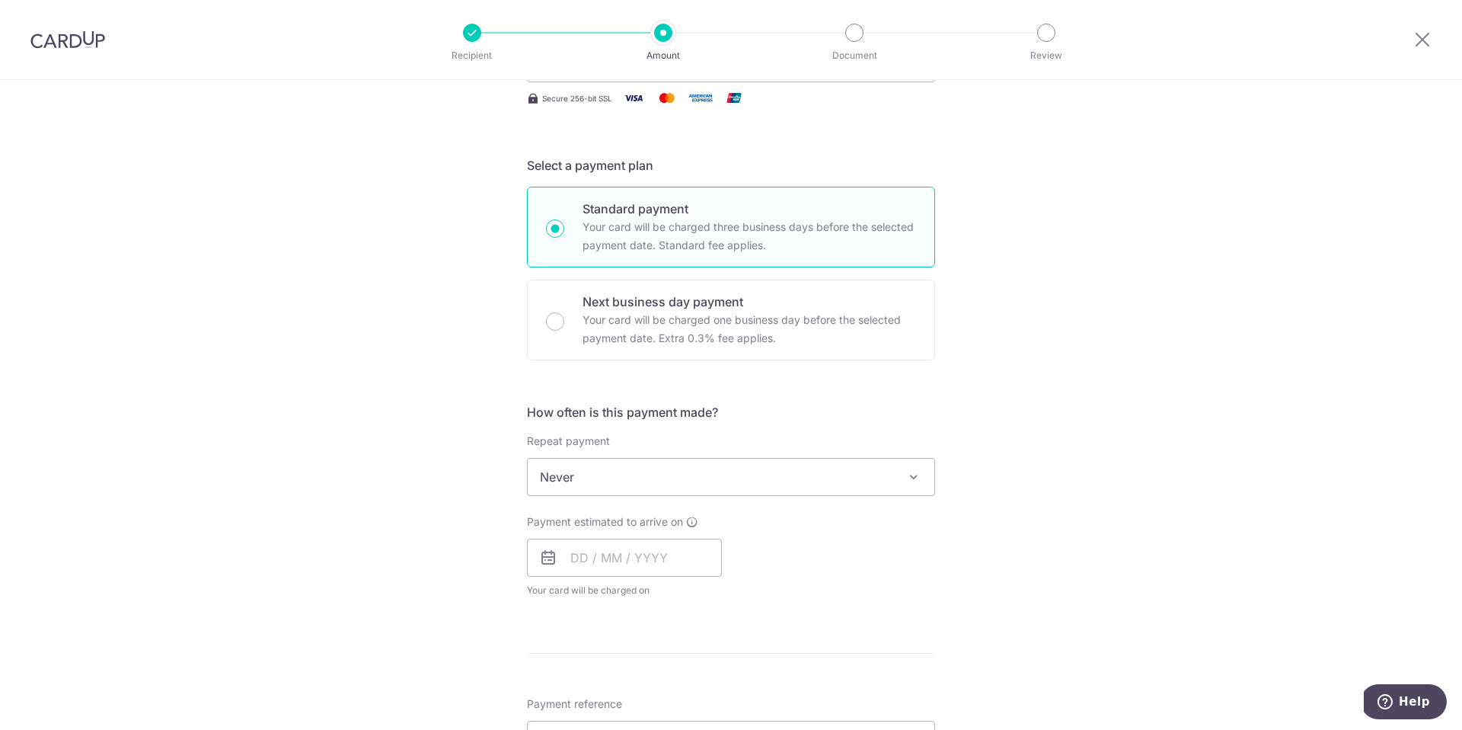
click at [647, 481] on span "Never" at bounding box center [731, 477] width 407 height 37
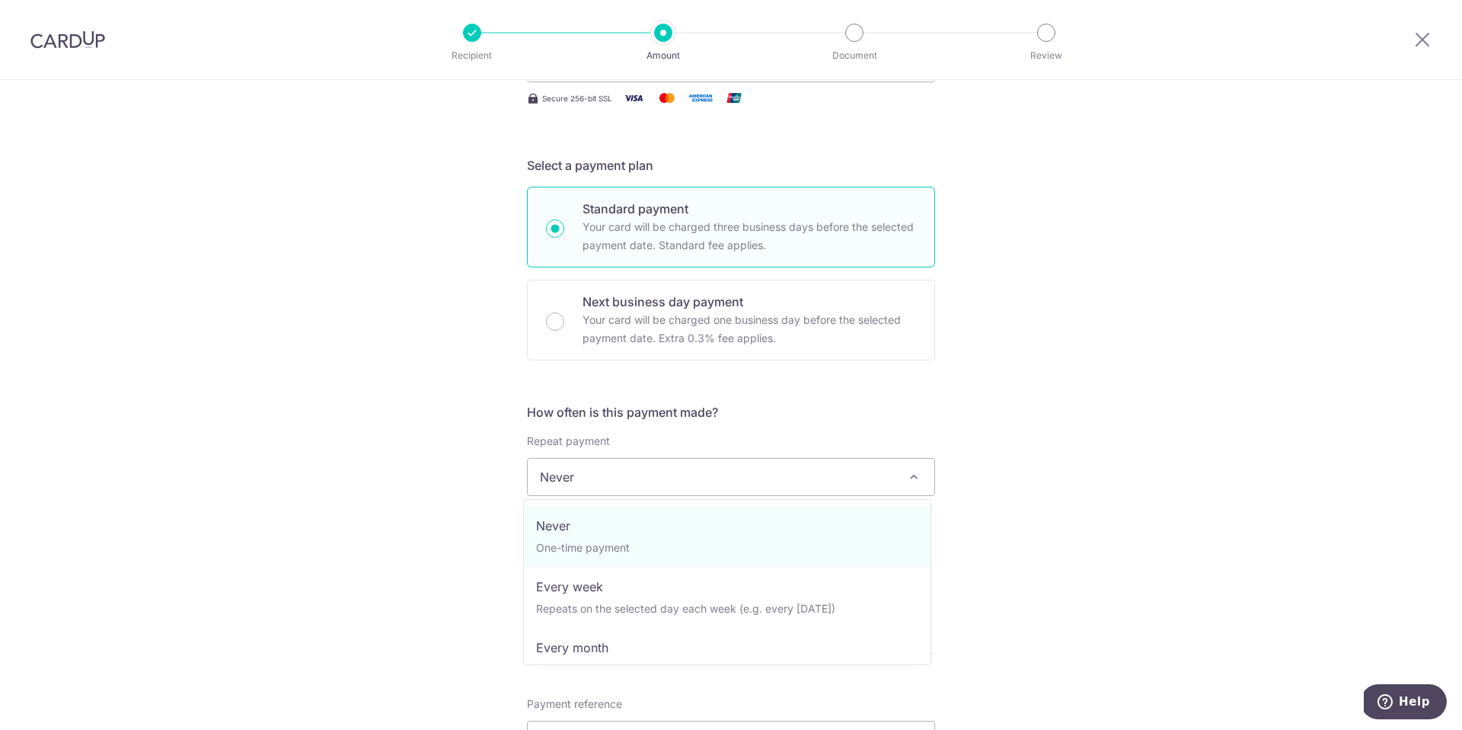
click at [447, 529] on div "Tell us more about your payment Enter payment amount SGD 1,372.50 1372.50 Selec…" at bounding box center [731, 502] width 1462 height 1378
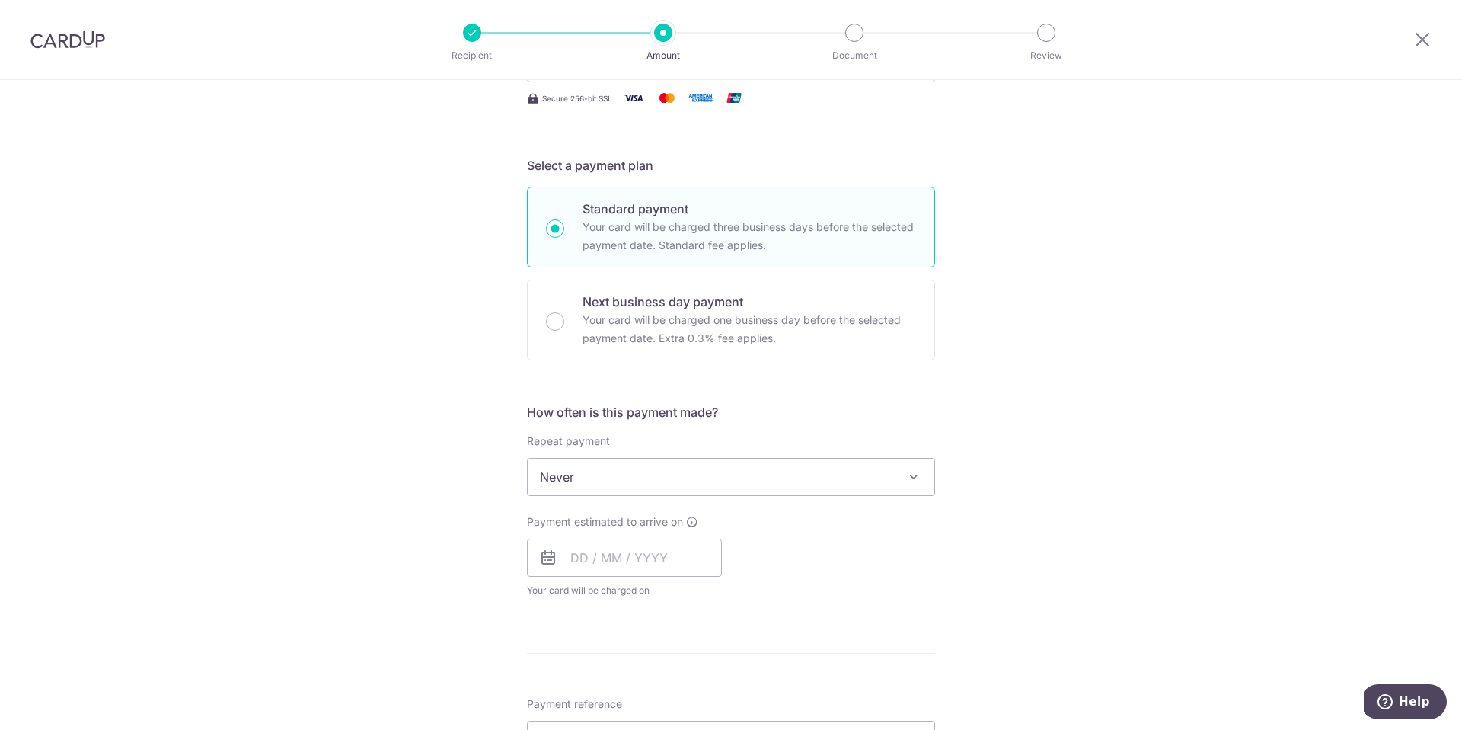
scroll to position [286, 0]
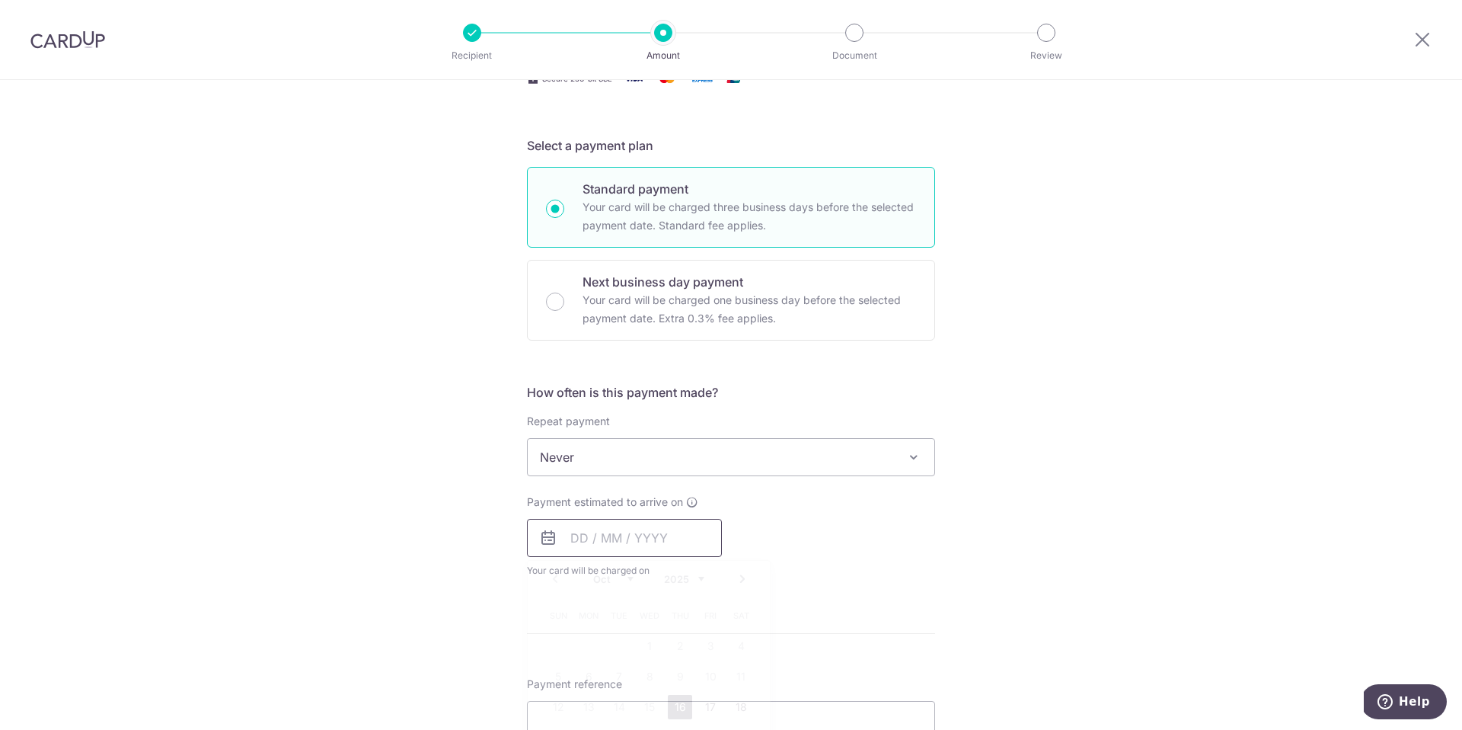
click at [582, 533] on input "text" at bounding box center [624, 538] width 195 height 38
click at [829, 538] on div "Payment estimated to arrive on Prev Next Oct Nov Dec 2025 2026 2027 2028 2029 2…" at bounding box center [731, 536] width 427 height 84
click at [572, 538] on input "text" at bounding box center [624, 538] width 195 height 38
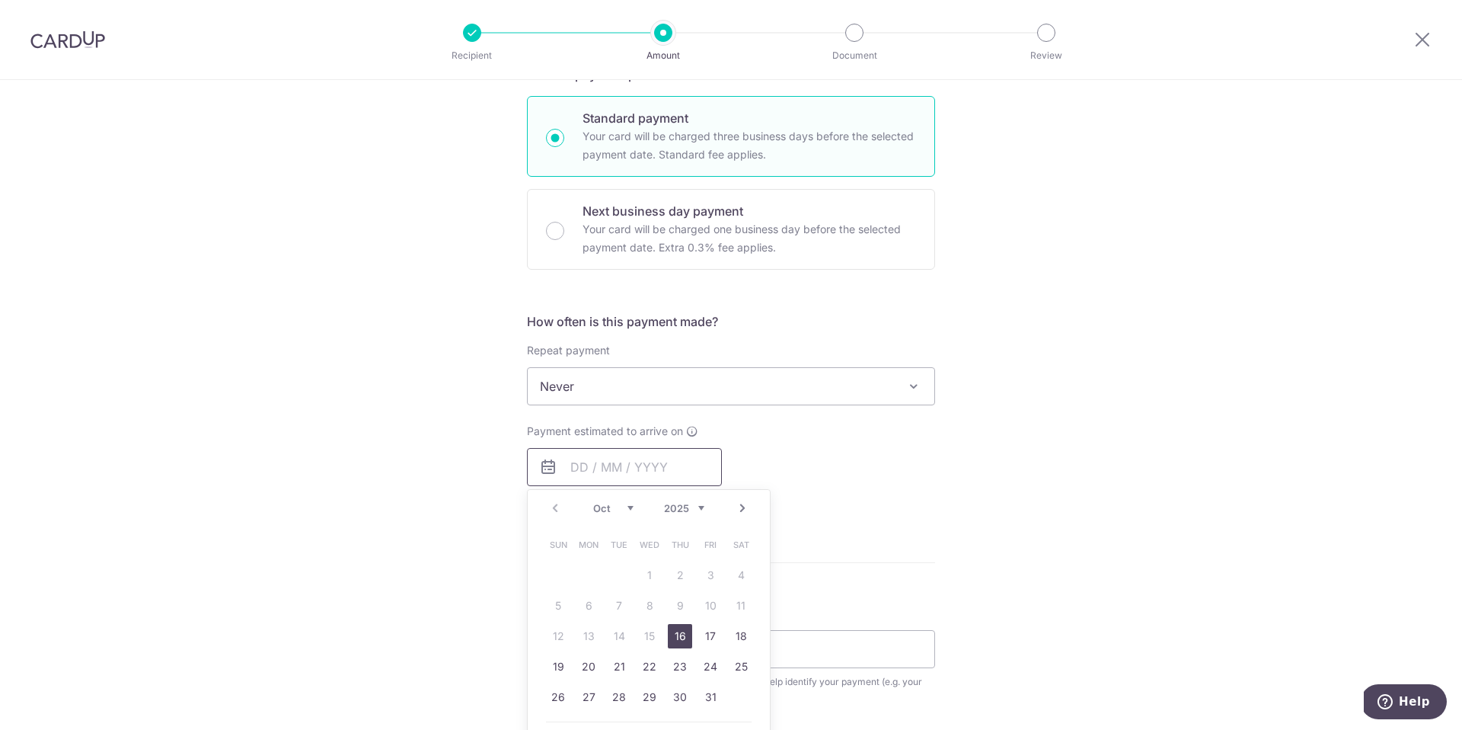
scroll to position [377, 0]
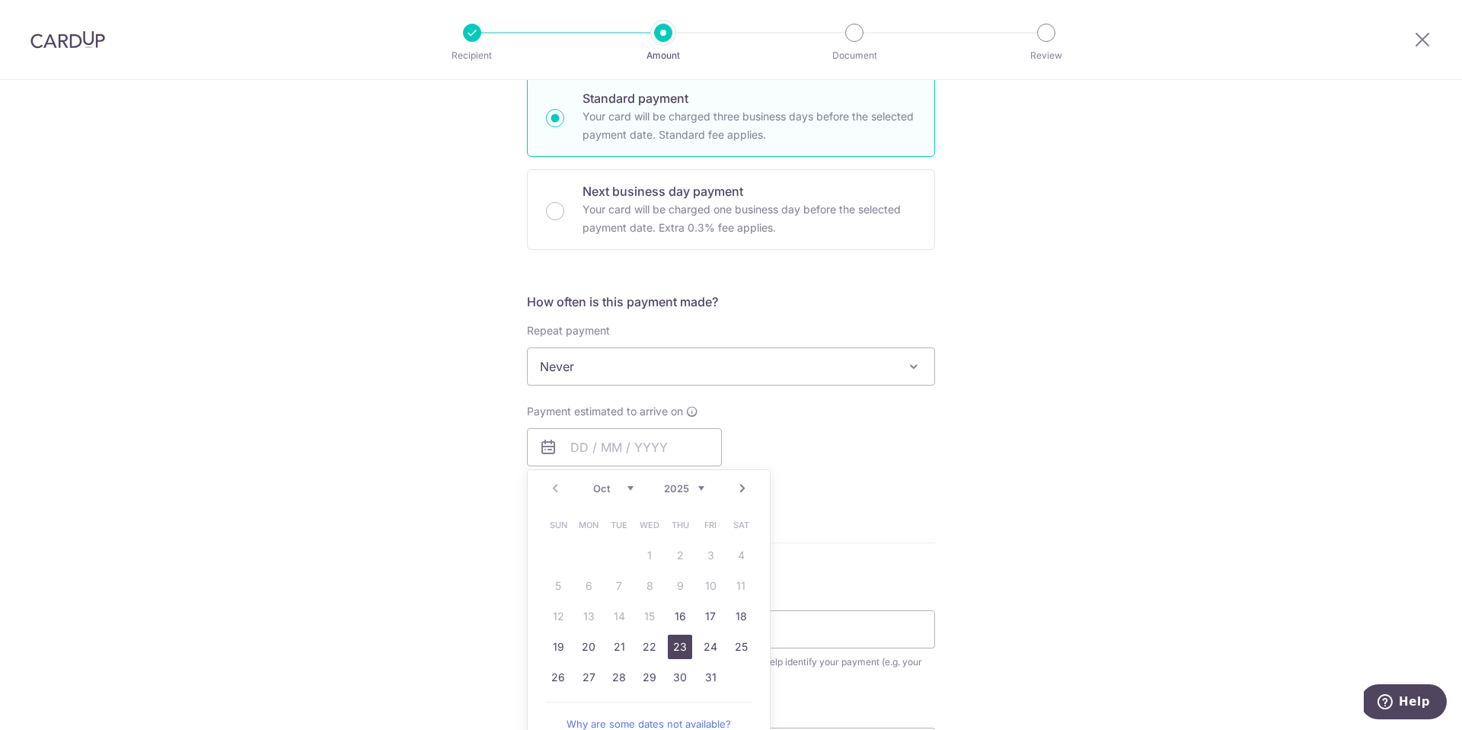
click at [668, 645] on link "23" at bounding box center [680, 646] width 24 height 24
type input "[DATE]"
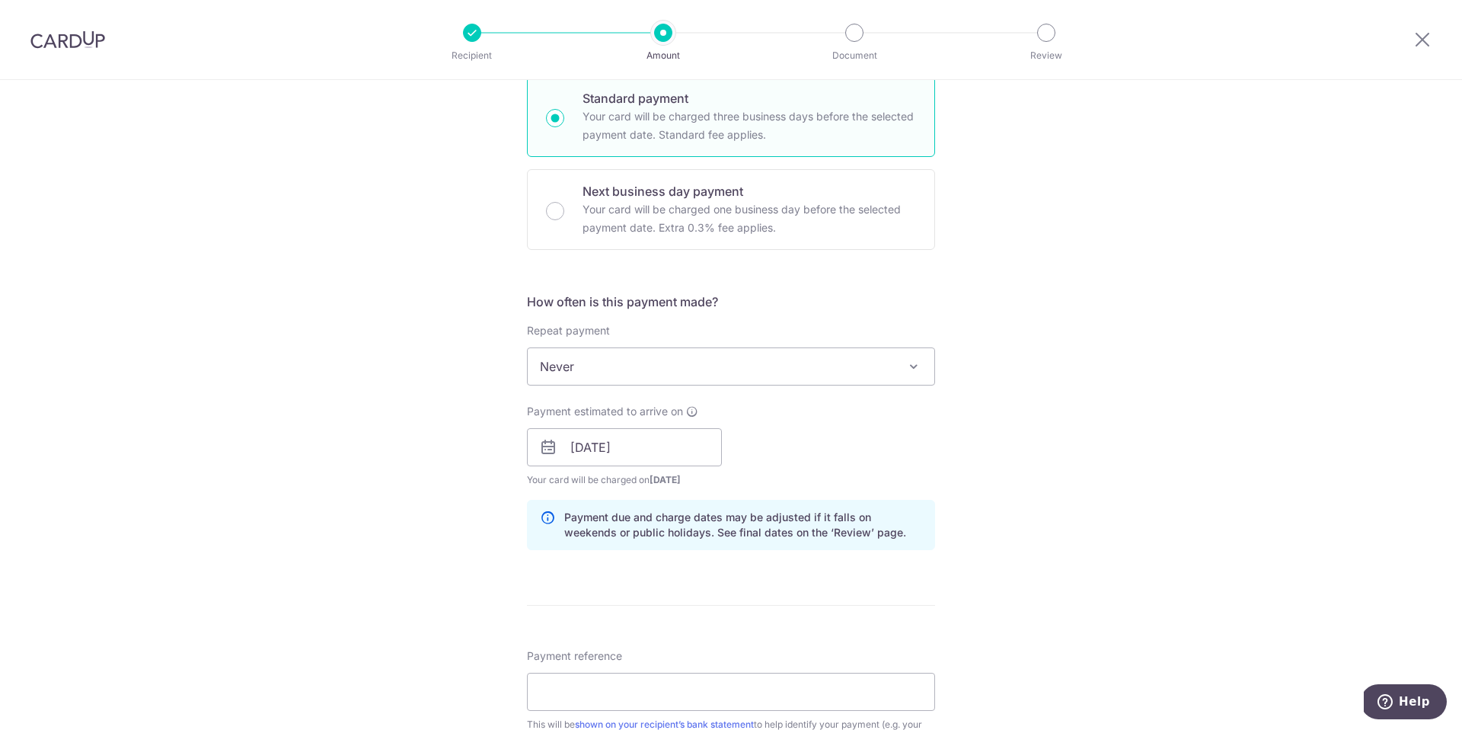
click at [821, 460] on div "Payment estimated to arrive on 23/10/2025 Prev Next Oct Nov Dec 2025 2026 2027 …" at bounding box center [731, 446] width 427 height 84
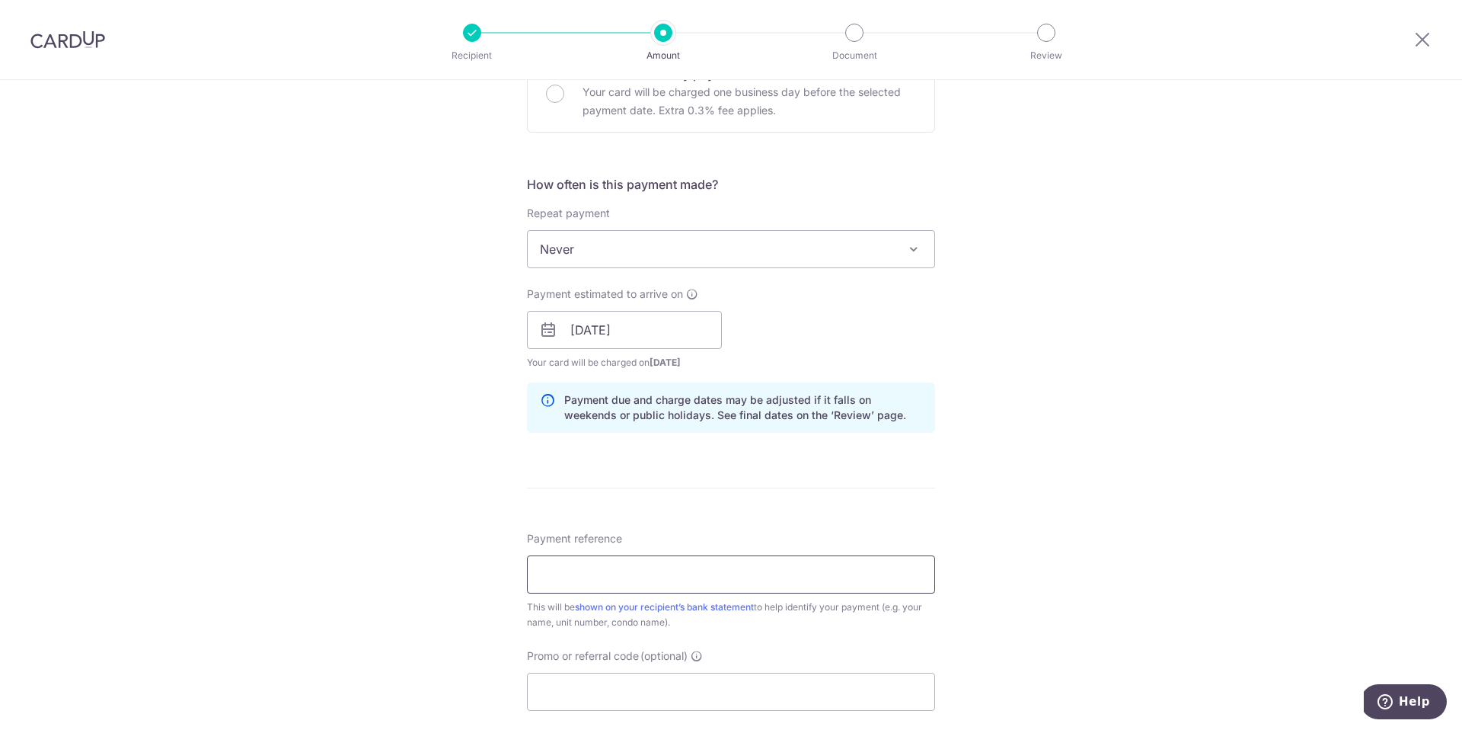
click at [664, 575] on input "Payment reference" at bounding box center [731, 574] width 408 height 38
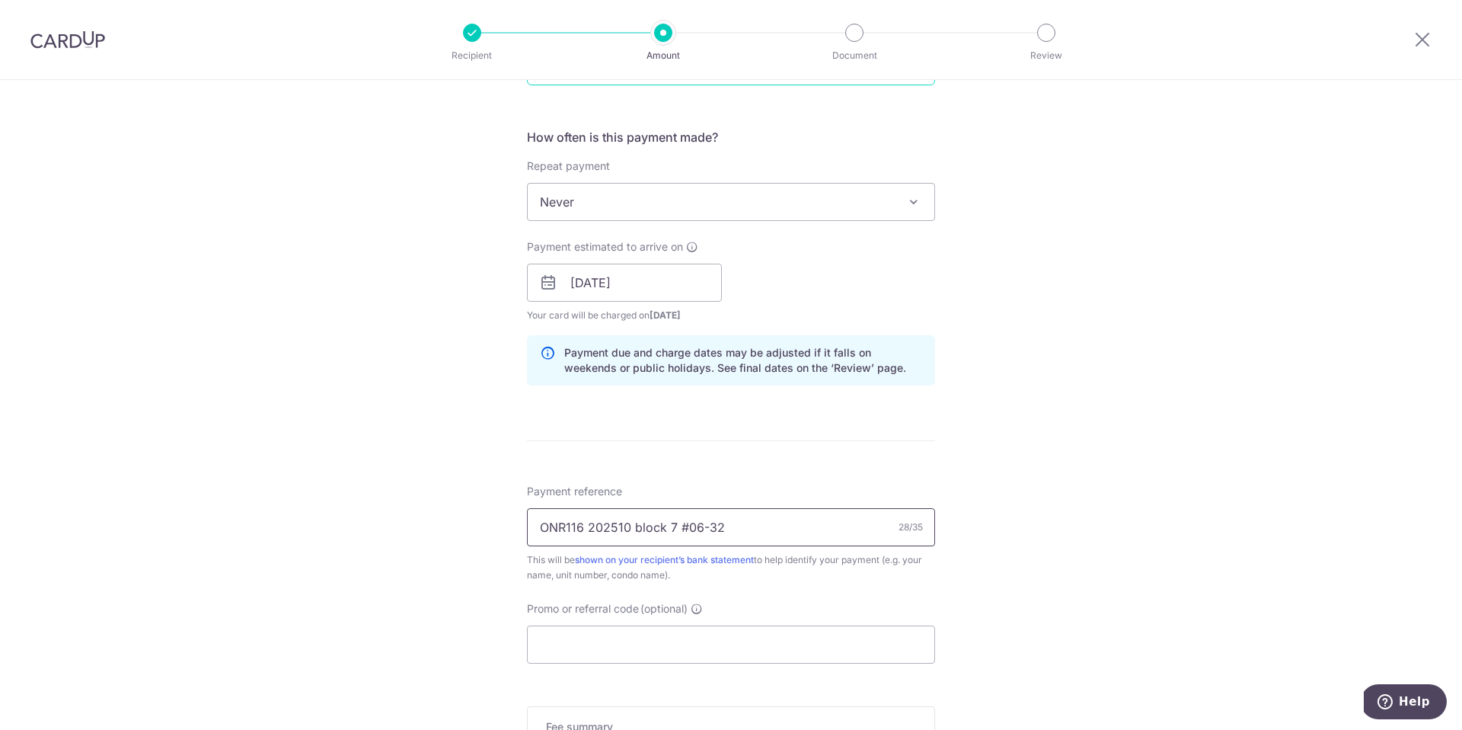
scroll to position [698, 0]
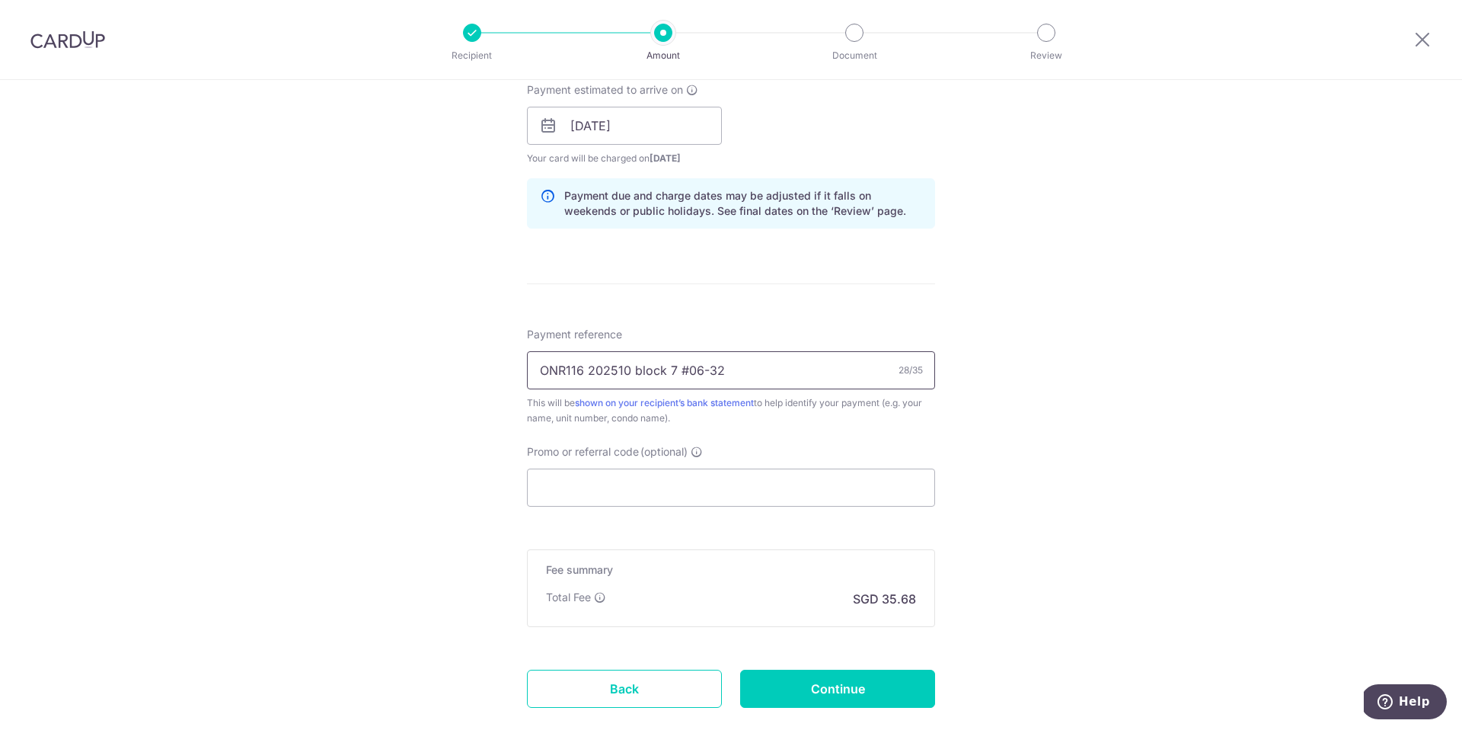
type input "ONR116 202510 block 7 #06-32"
click at [628, 487] on input "Promo or referral code (optional)" at bounding box center [731, 487] width 408 height 38
paste input "OFF225"
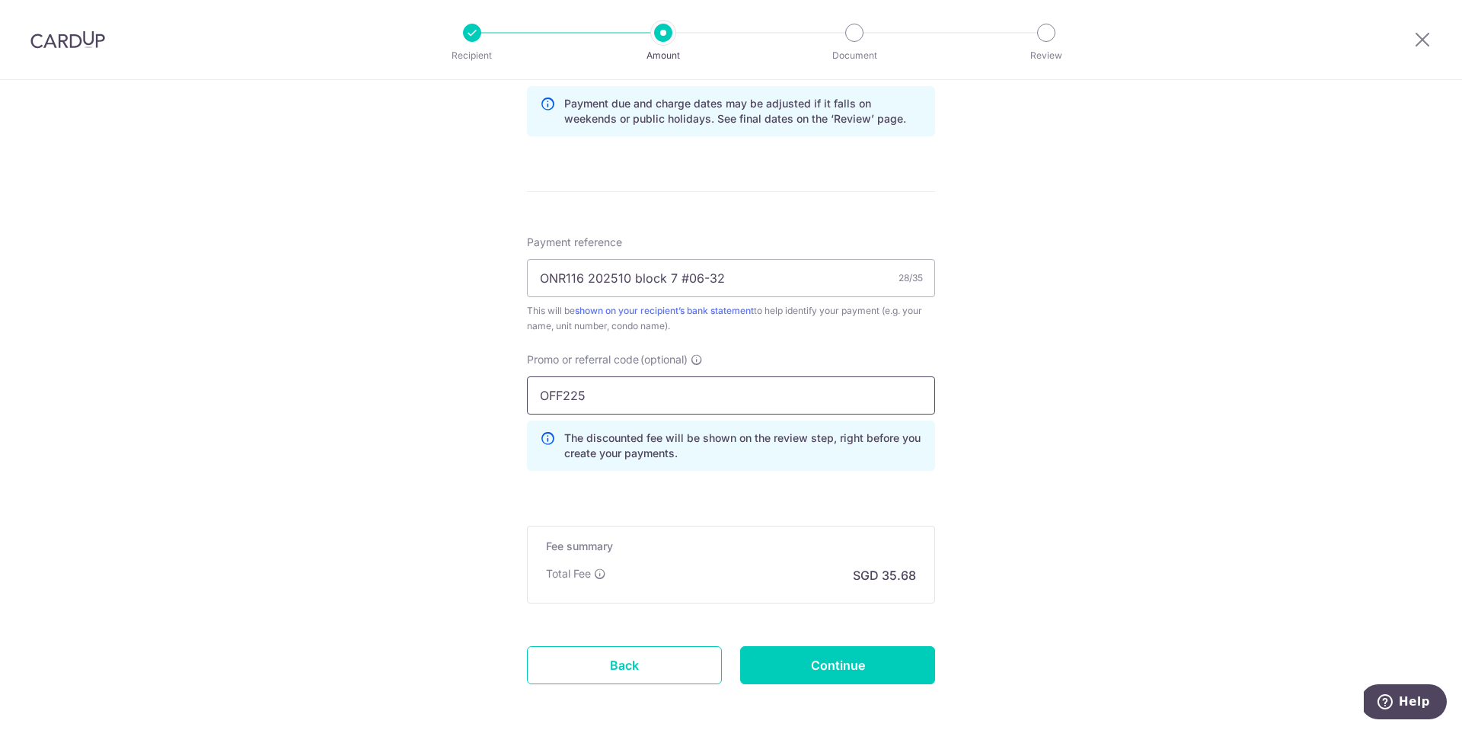
scroll to position [859, 0]
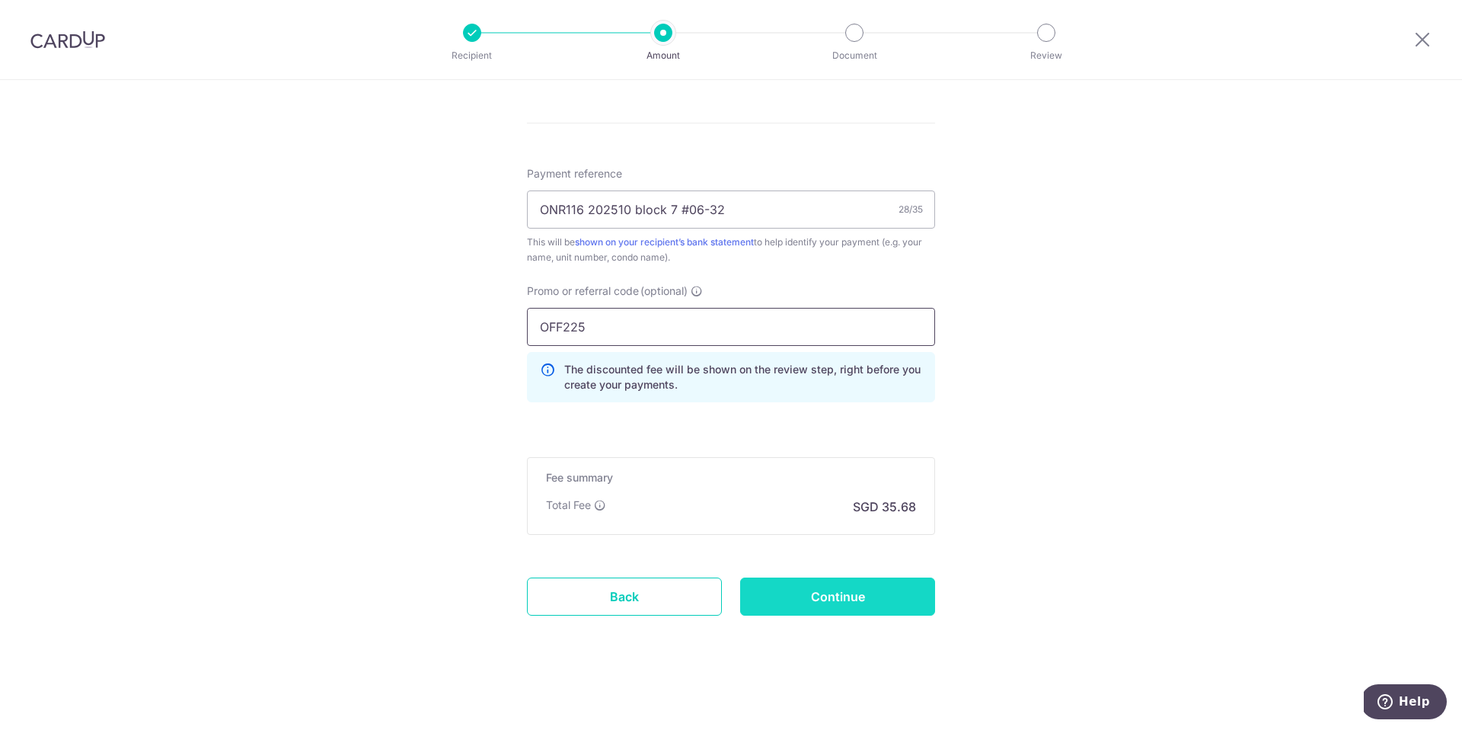
type input "OFF225"
click at [818, 594] on input "Continue" at bounding box center [837, 596] width 195 height 38
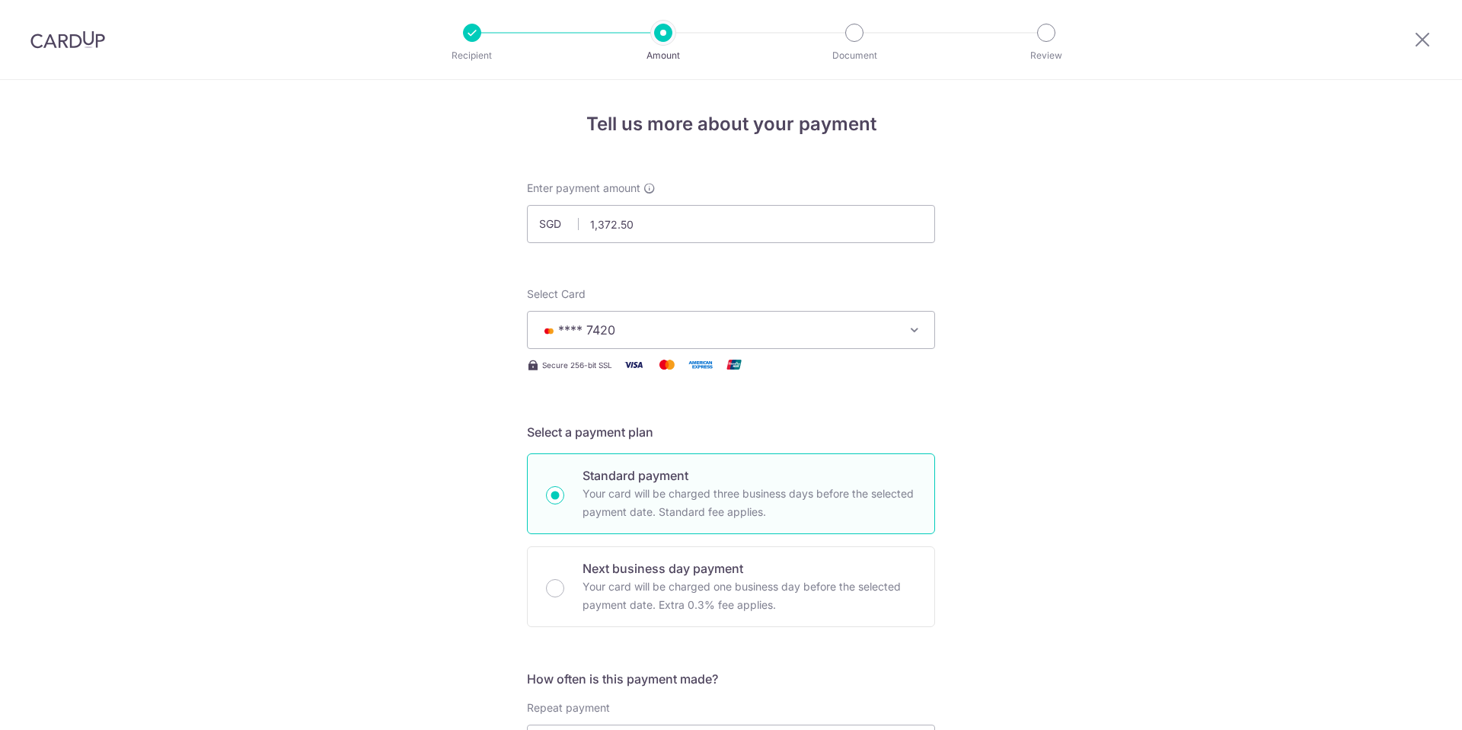
scroll to position [880, 0]
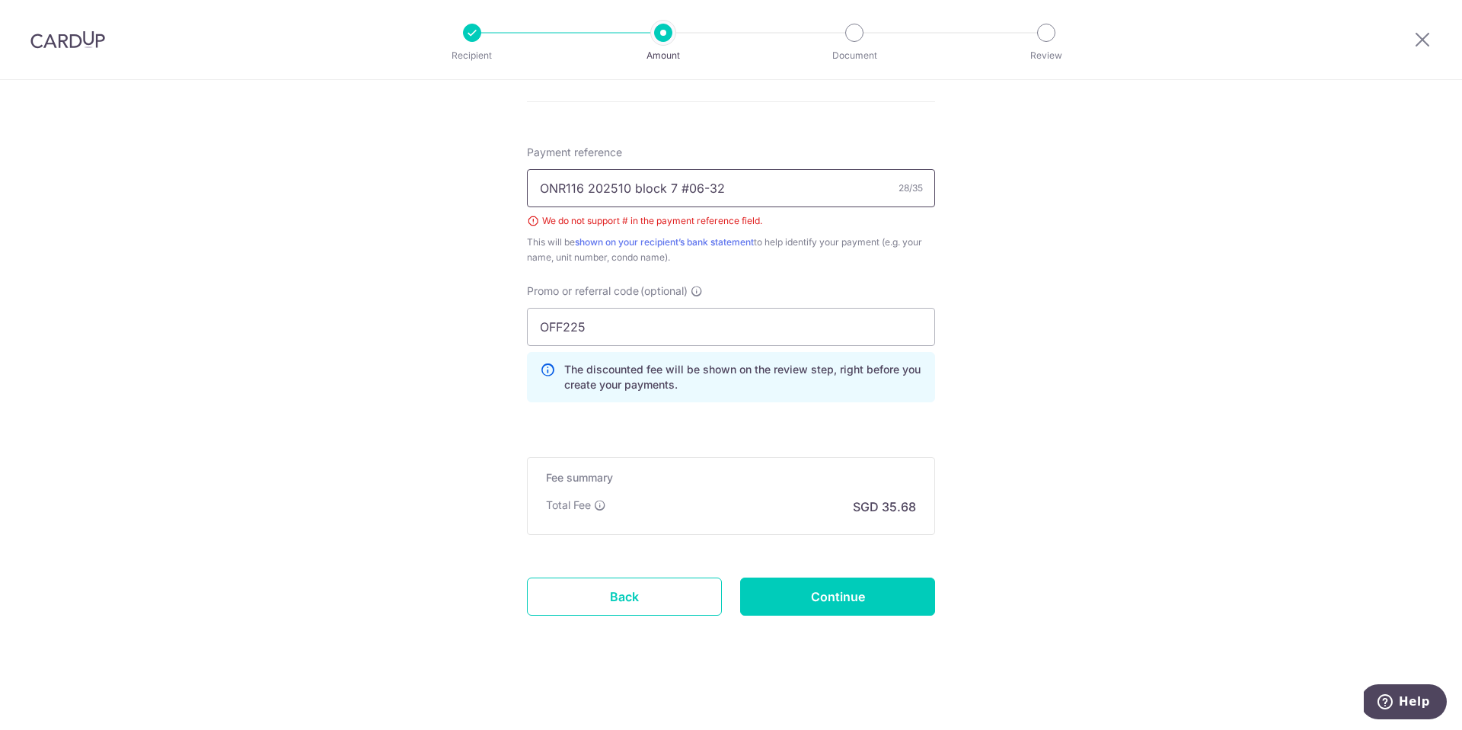
click at [682, 187] on input "ONR116 202510 block 7 #06-32" at bounding box center [731, 188] width 408 height 38
type input "ONR116 202510 block 7, 06-32"
click at [845, 595] on input "Continue" at bounding box center [837, 596] width 195 height 38
click at [672, 187] on input "ONR116 202510 block 7, 06-32" at bounding box center [731, 188] width 408 height 38
type input "ONR116 202510 block 7 / 06-32"
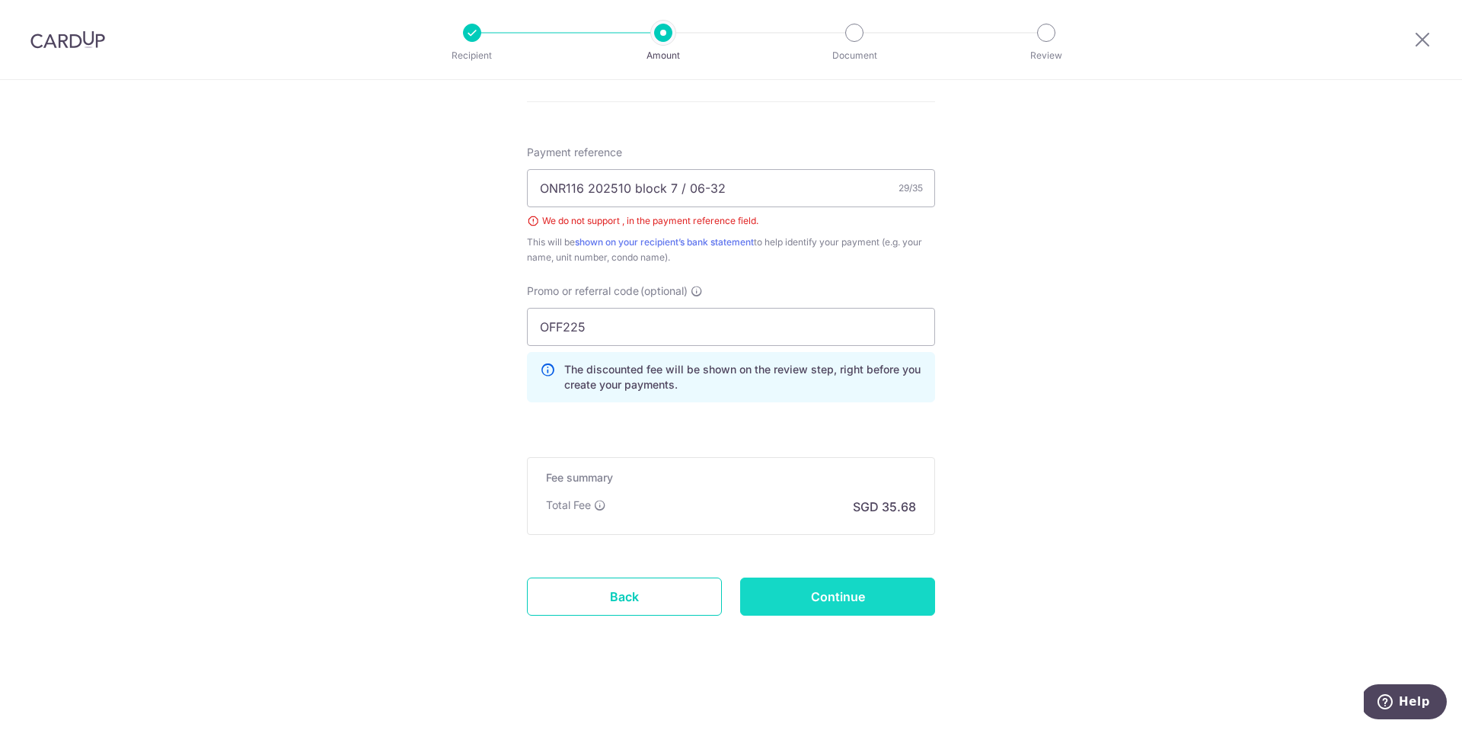
click at [778, 602] on input "Continue" at bounding box center [837, 596] width 195 height 38
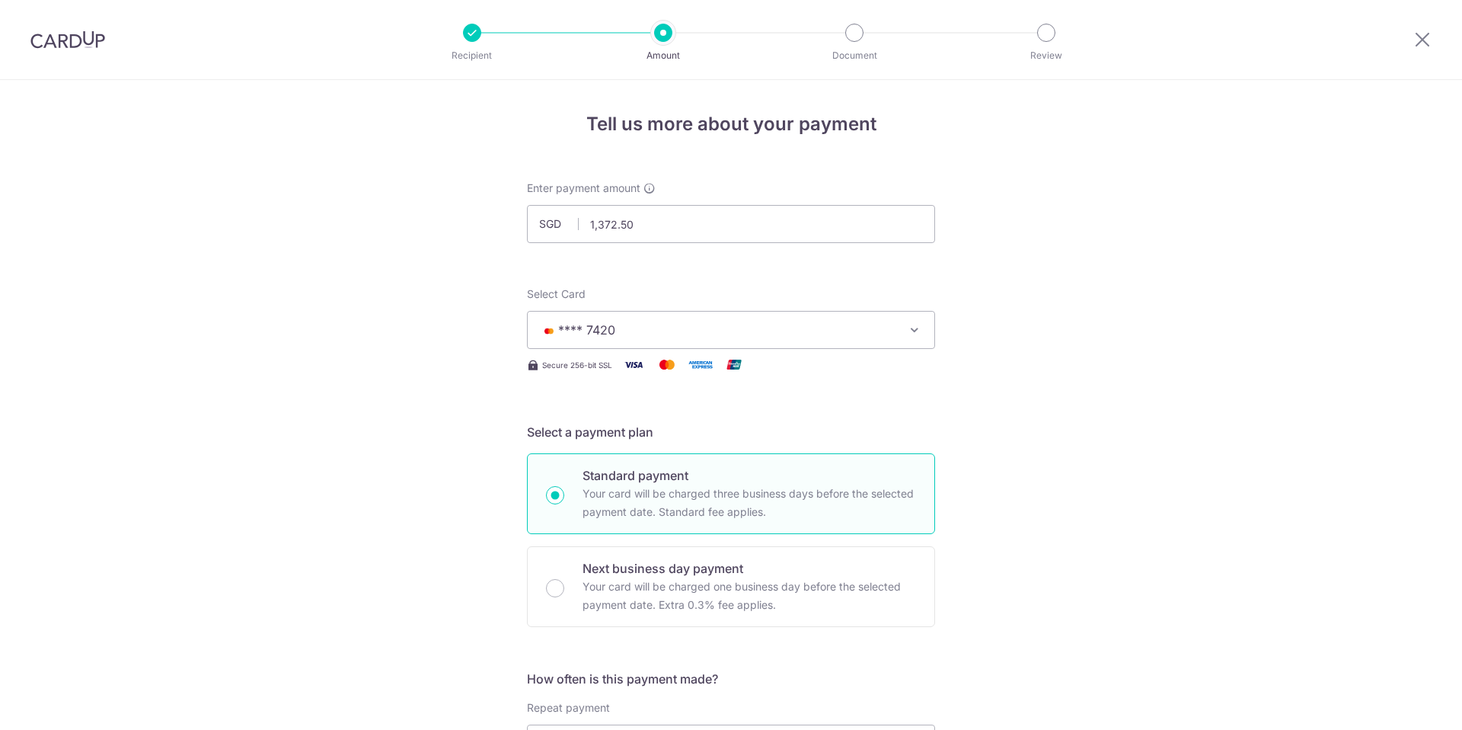
scroll to position [880, 0]
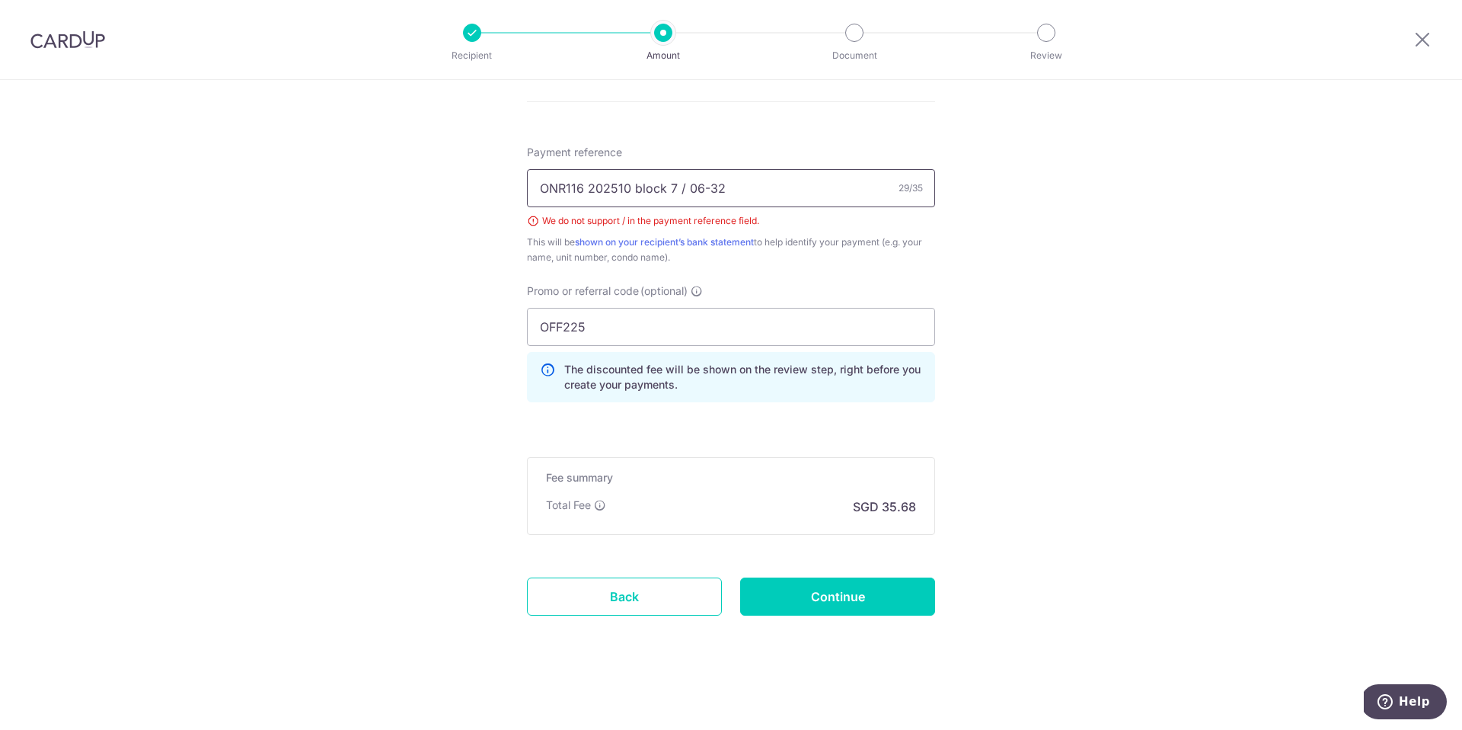
click at [678, 187] on input "ONR116 202510 block 7 / 06-32" at bounding box center [731, 188] width 408 height 38
click at [647, 187] on input "ONR116 202510 block 7 06-32" at bounding box center [731, 188] width 408 height 38
drag, startPoint x: 664, startPoint y: 185, endPoint x: 689, endPoint y: 191, distance: 25.9
click at [664, 185] on input "ONR116 202510 block 7 06-32" at bounding box center [731, 188] width 408 height 38
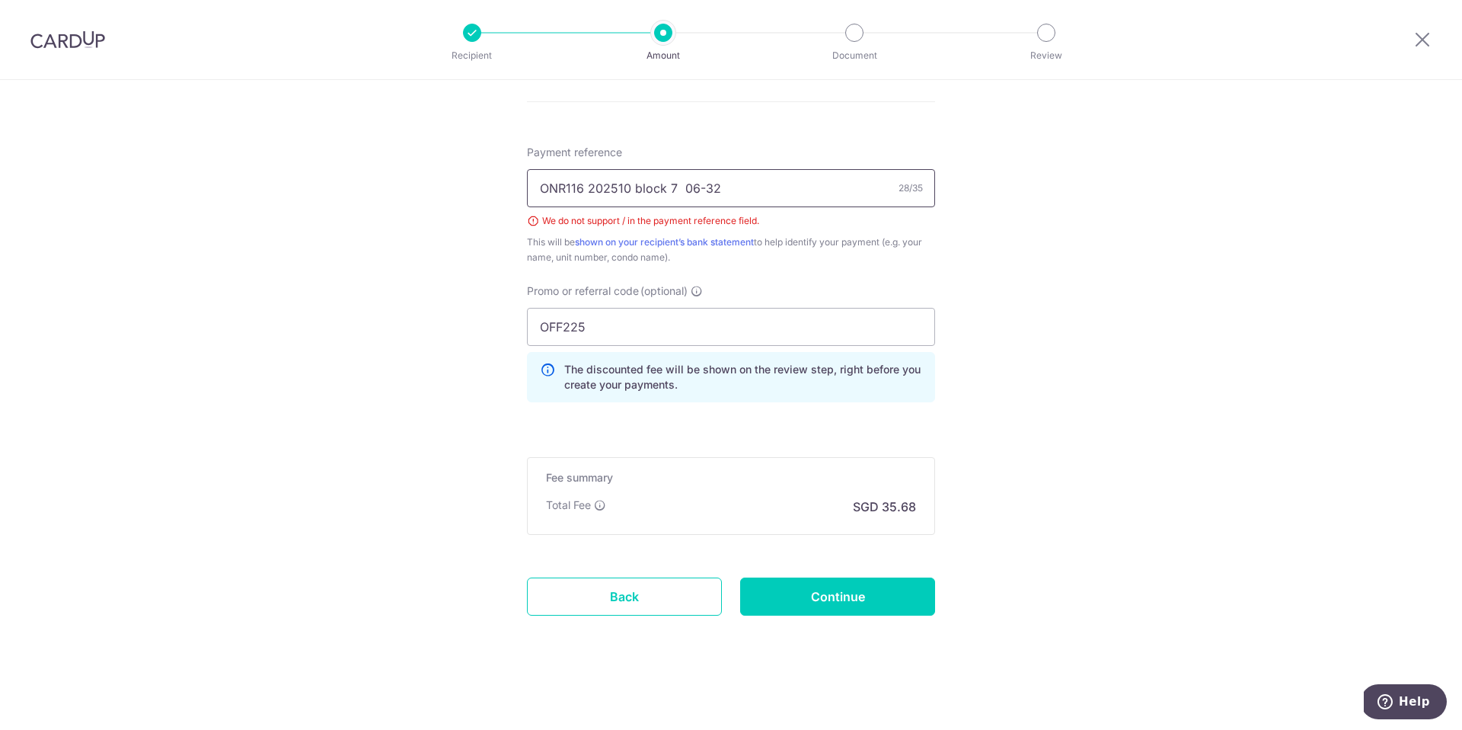
click at [825, 194] on input "ONR116 202510 block 7 06-32" at bounding box center [731, 188] width 408 height 38
type input "ONR116 202510 block 7 06-32"
click at [884, 599] on input "Continue" at bounding box center [837, 596] width 195 height 38
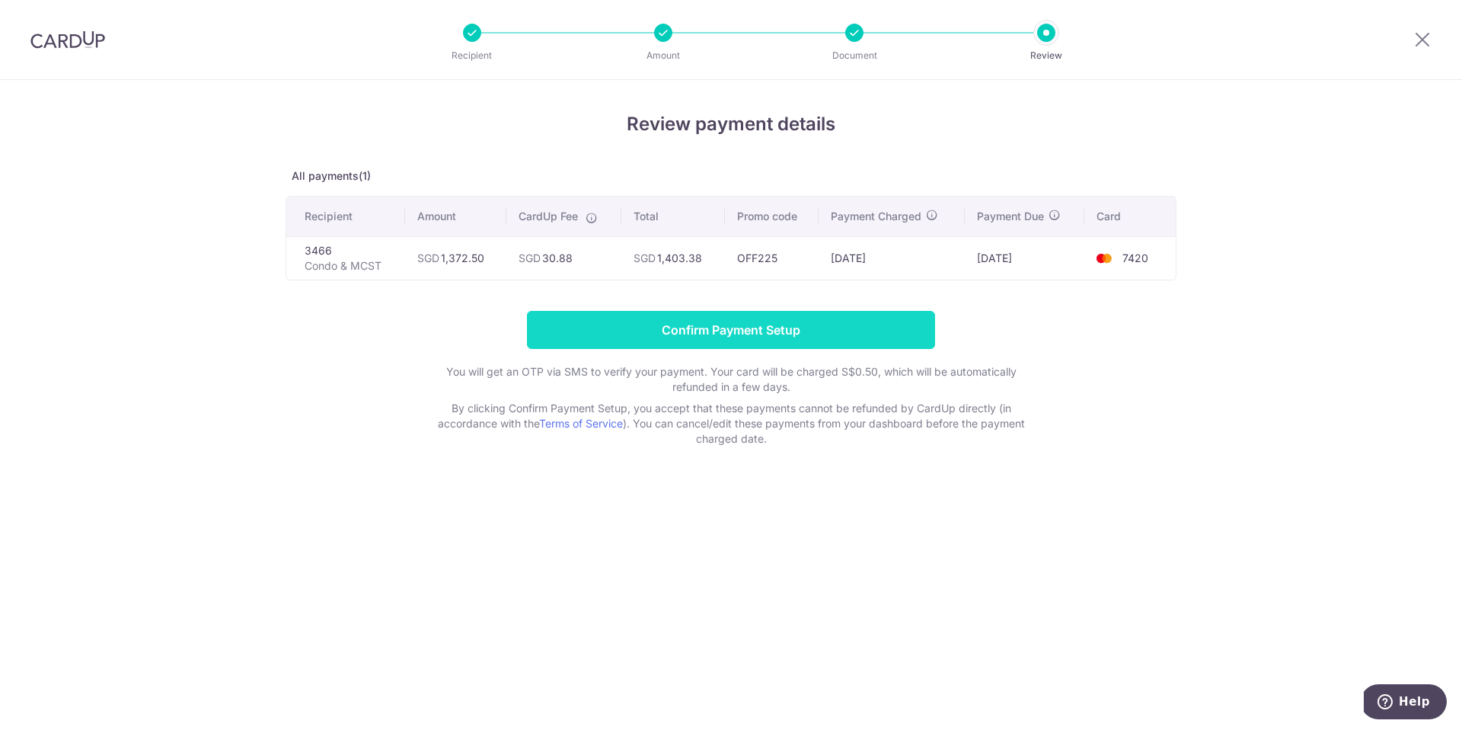
click at [788, 321] on input "Confirm Payment Setup" at bounding box center [731, 330] width 408 height 38
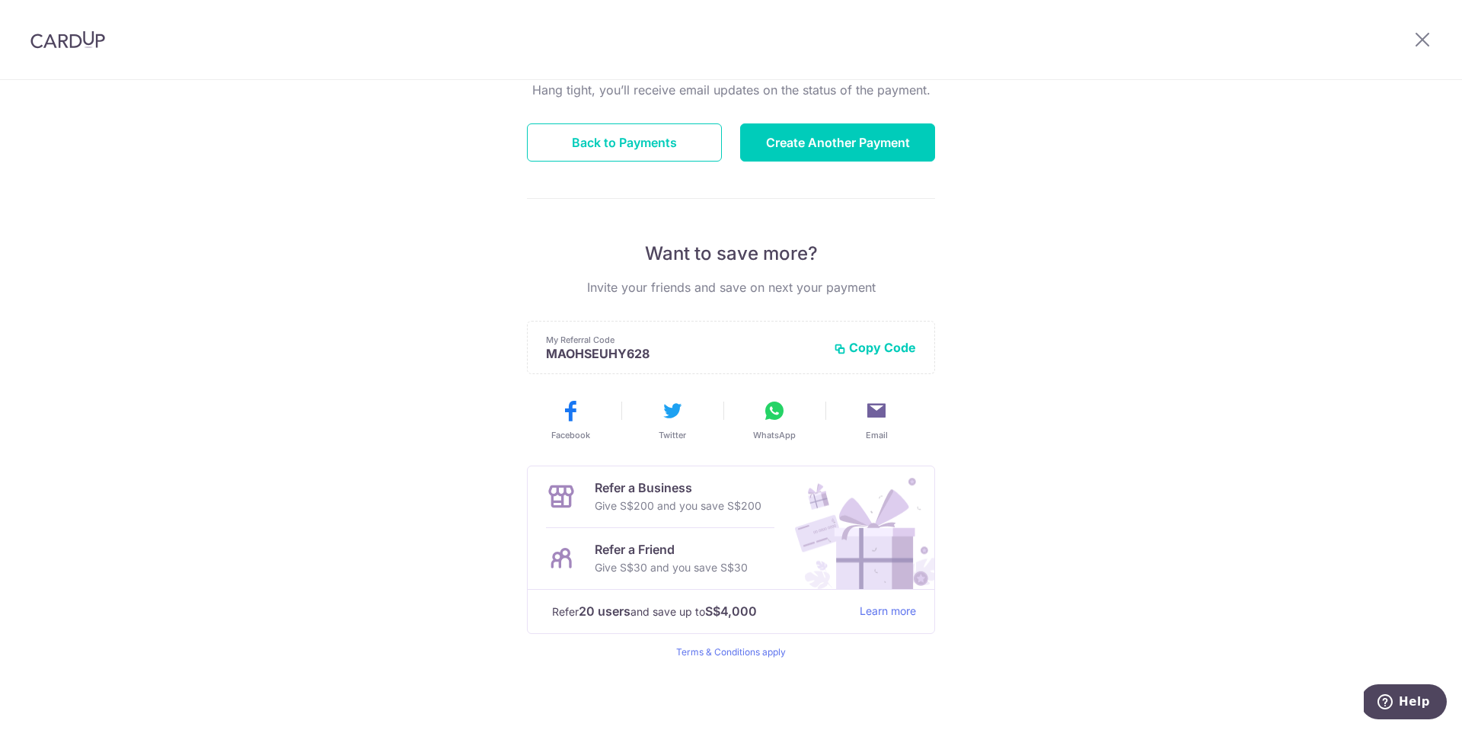
scroll to position [144, 0]
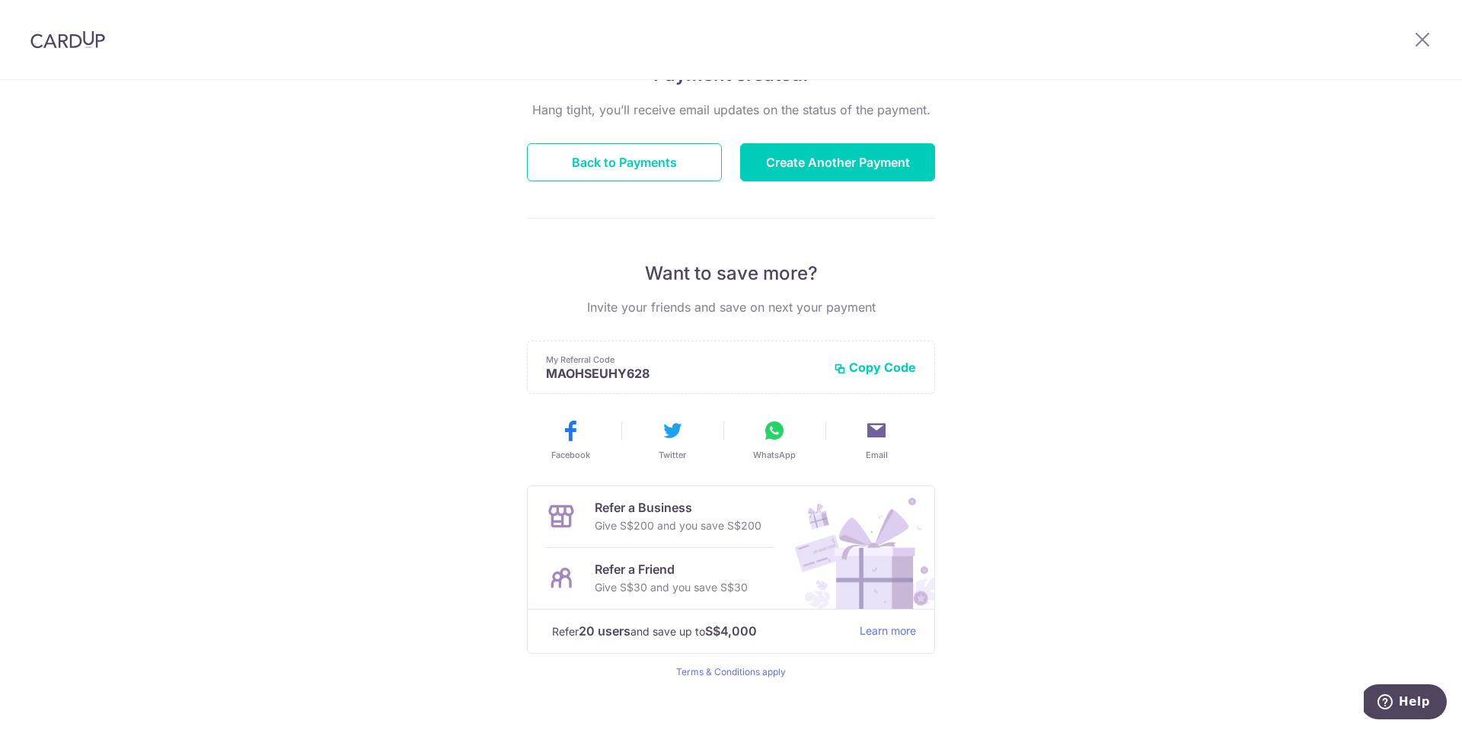
click at [599, 190] on div "Hang tight, you’ll receive email updates on the status of the payment. Back to …" at bounding box center [731, 389] width 408 height 577
click at [599, 169] on button "Back to Payments" at bounding box center [624, 162] width 195 height 38
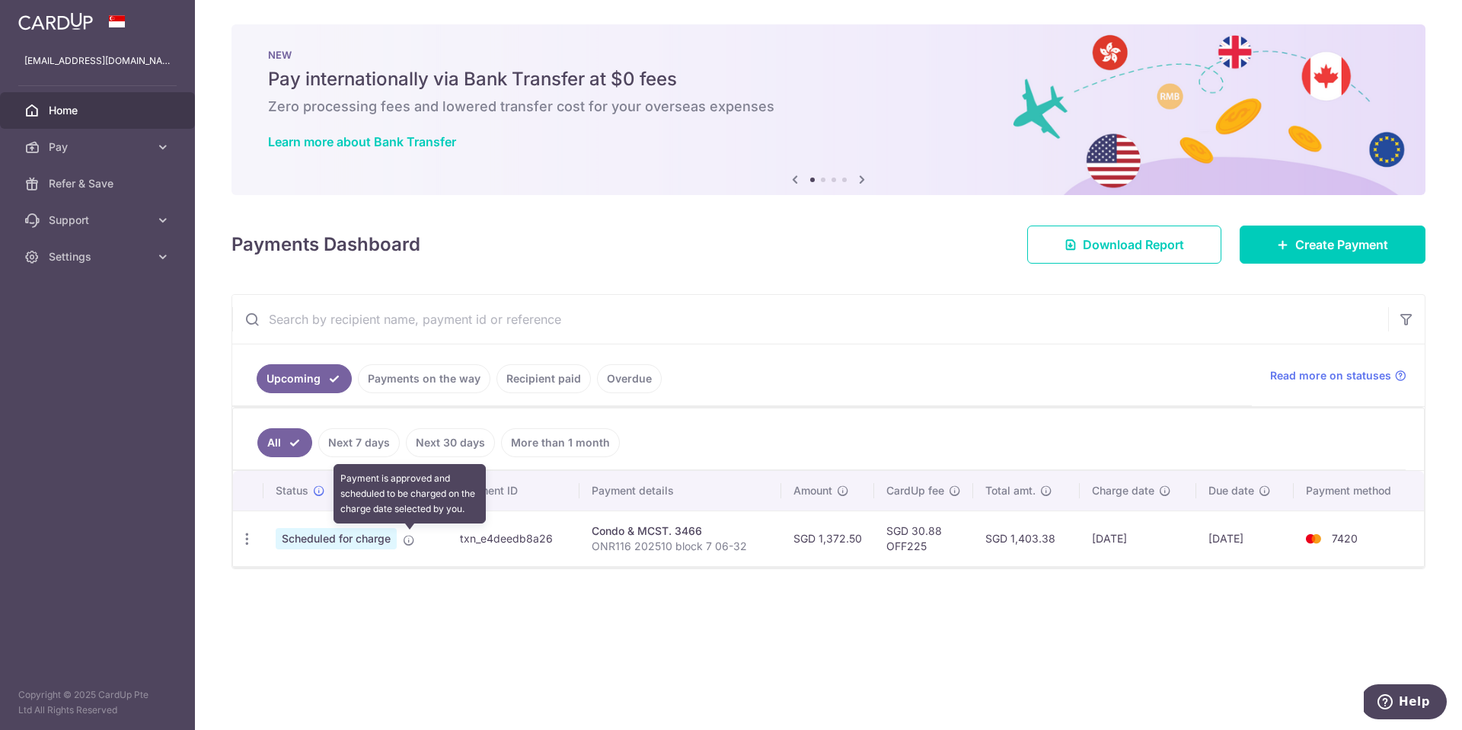
click at [409, 539] on icon at bounding box center [409, 540] width 12 height 12
click at [495, 526] on td "txn_e4deedb8a26" at bounding box center [514, 538] width 132 height 56
click at [522, 530] on td "txn_e4deedb8a26" at bounding box center [514, 538] width 132 height 56
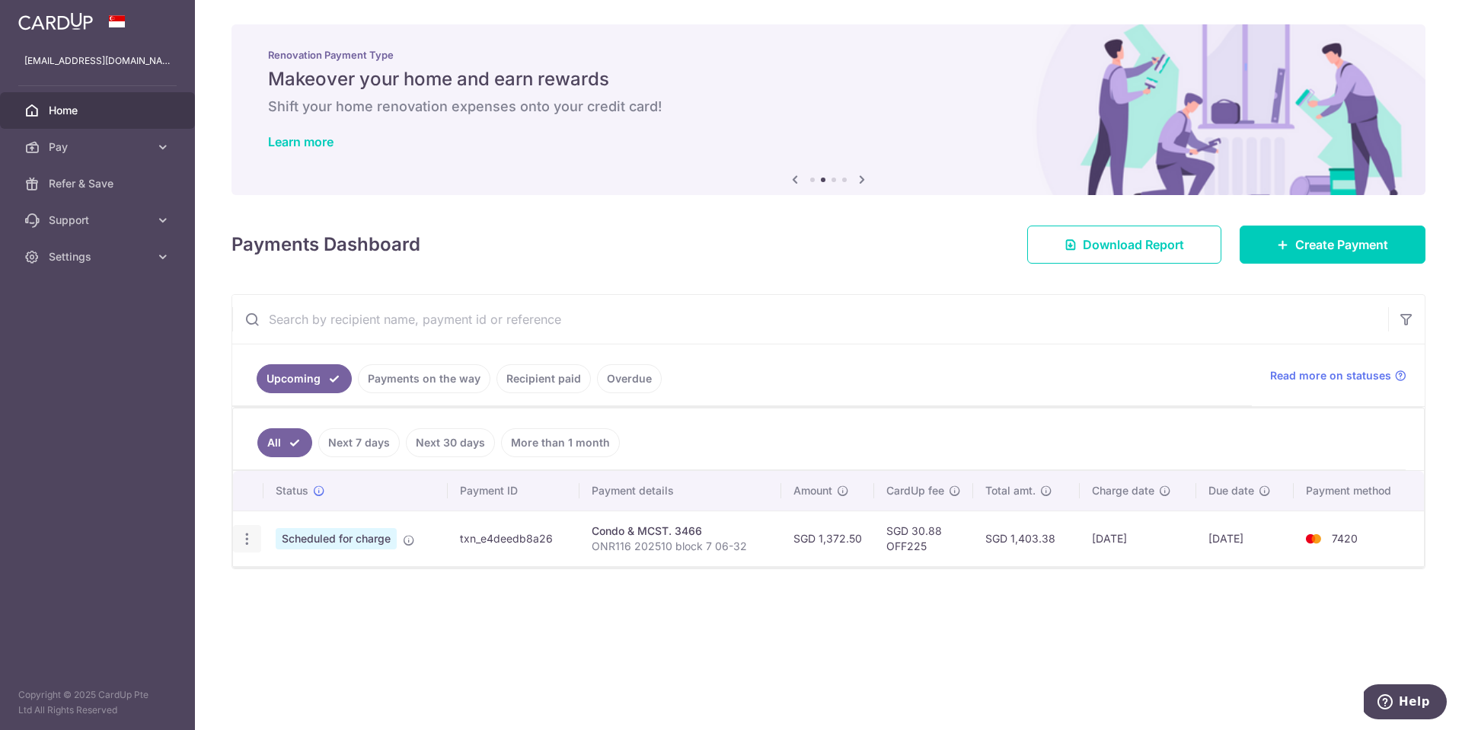
click at [244, 535] on icon "button" at bounding box center [247, 539] width 16 height 16
click at [297, 583] on span "Update payment" at bounding box center [328, 580] width 104 height 18
radio input "true"
type input "1,372.50"
type input "23/10/2025"
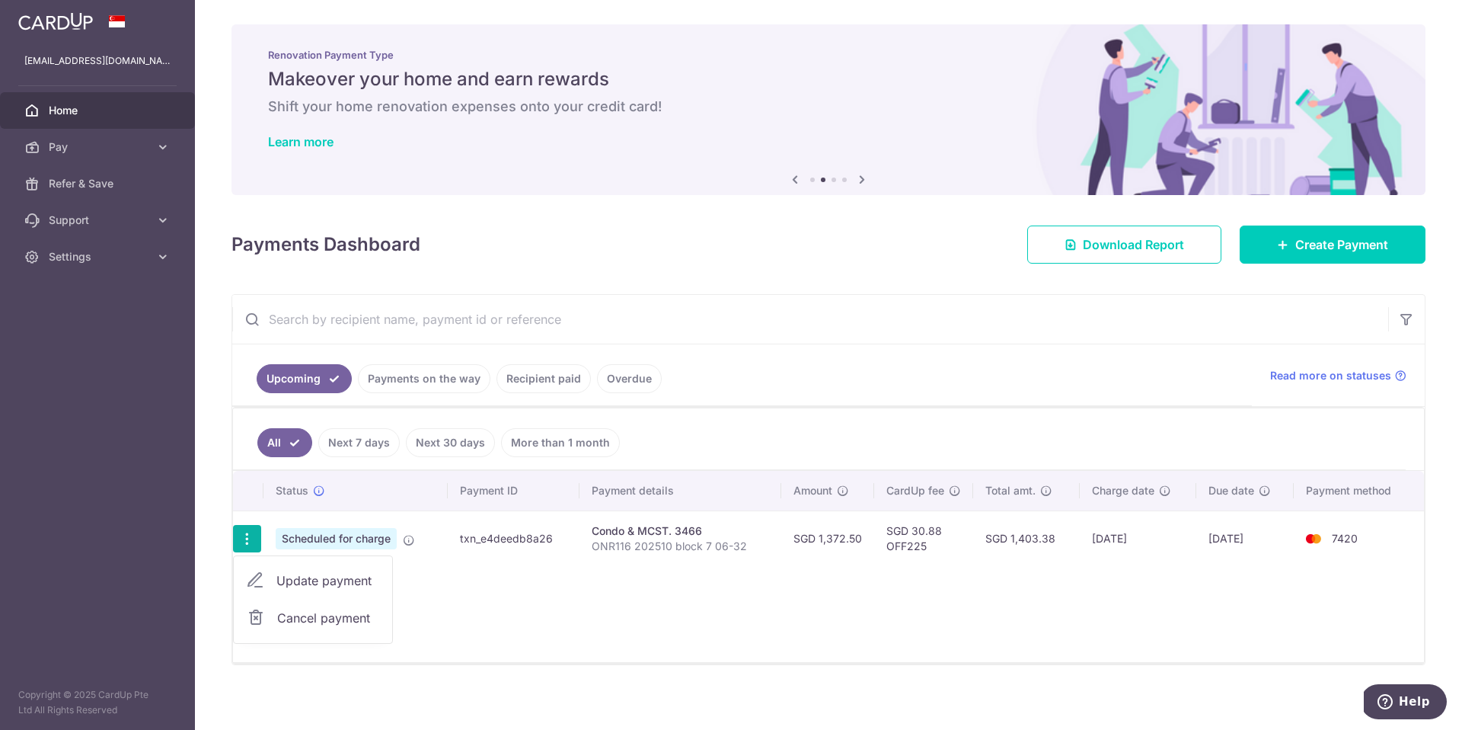
type input "ONR116 202510 block 7 06-32"
type input "OFF225"
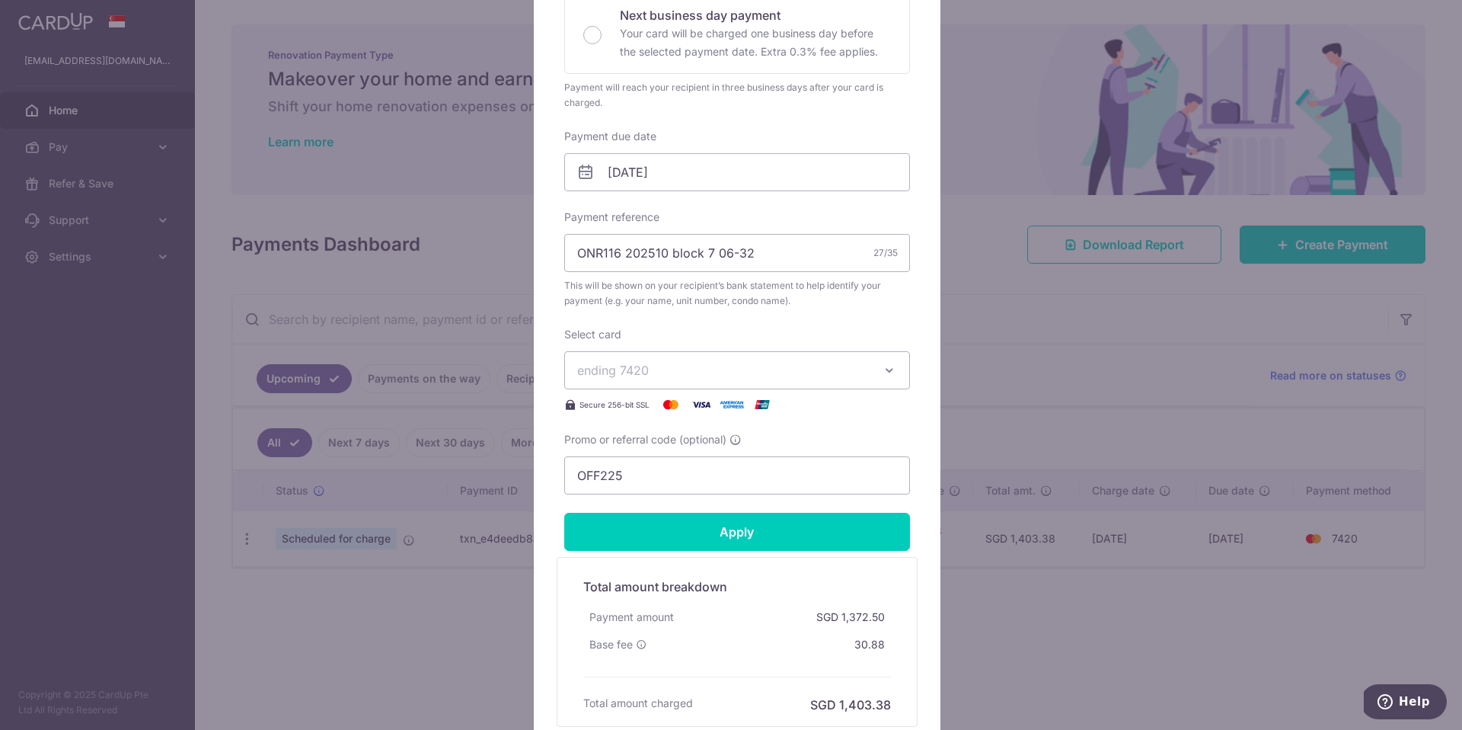
scroll to position [505, 0]
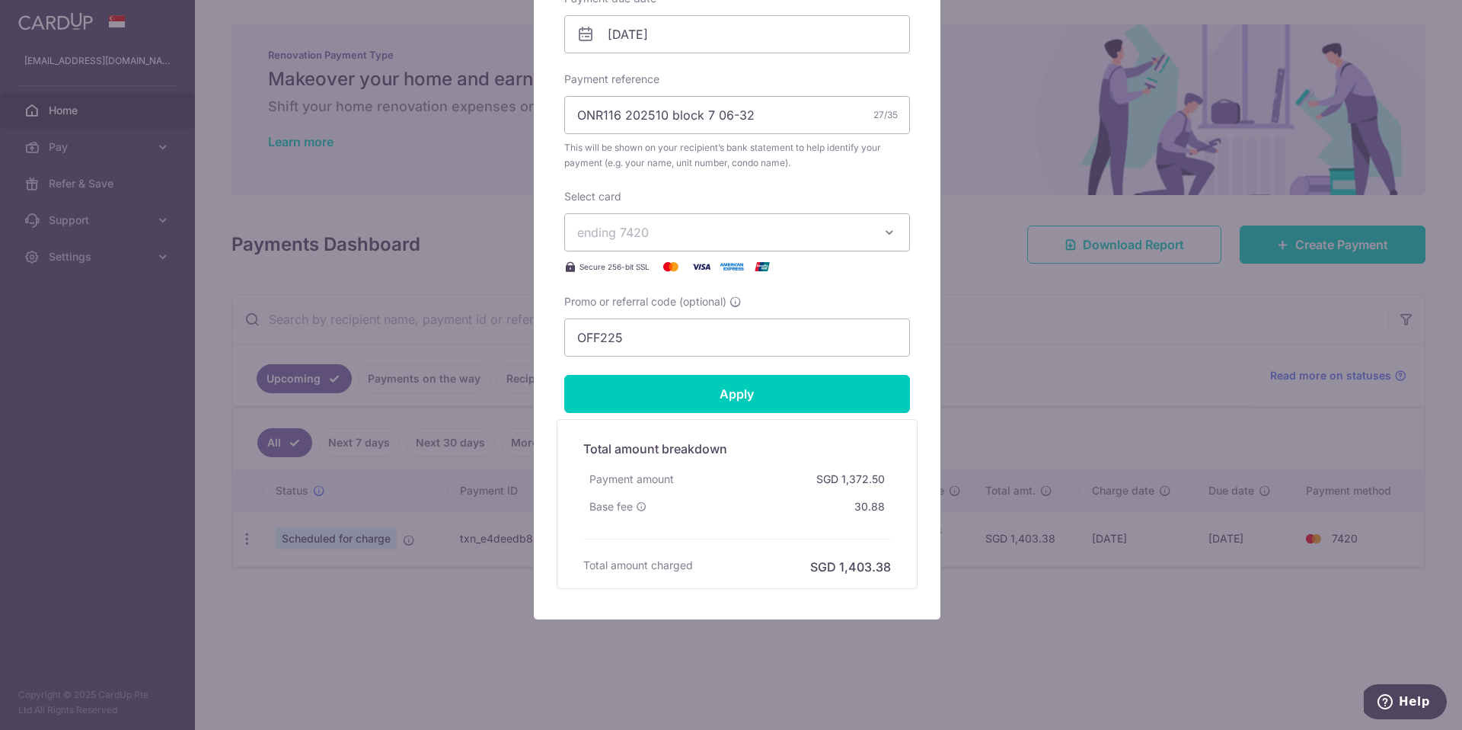
click at [1026, 367] on div "Edit payment By clicking apply, you will make changes to all payments to 3466 s…" at bounding box center [731, 365] width 1462 height 730
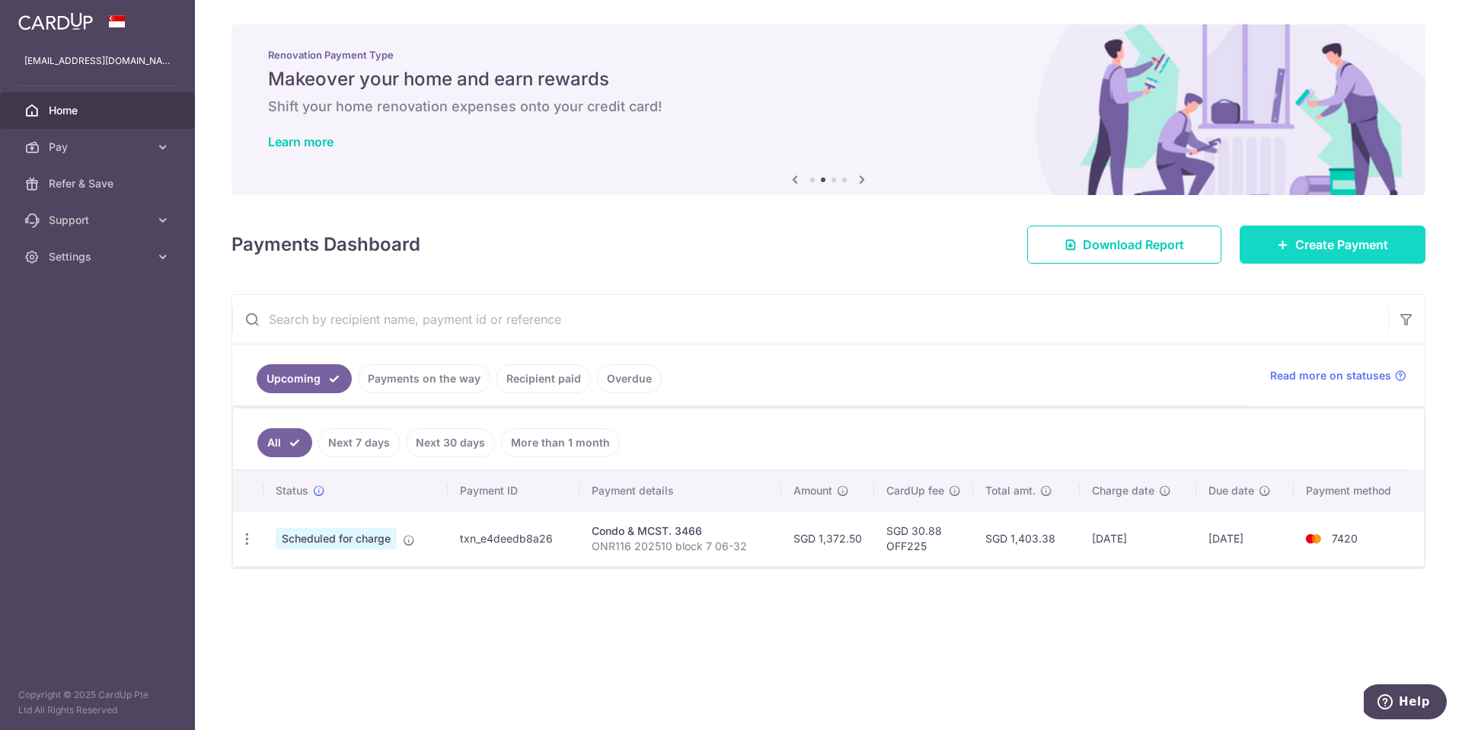
click at [1317, 251] on span "Create Payment" at bounding box center [1342, 244] width 93 height 18
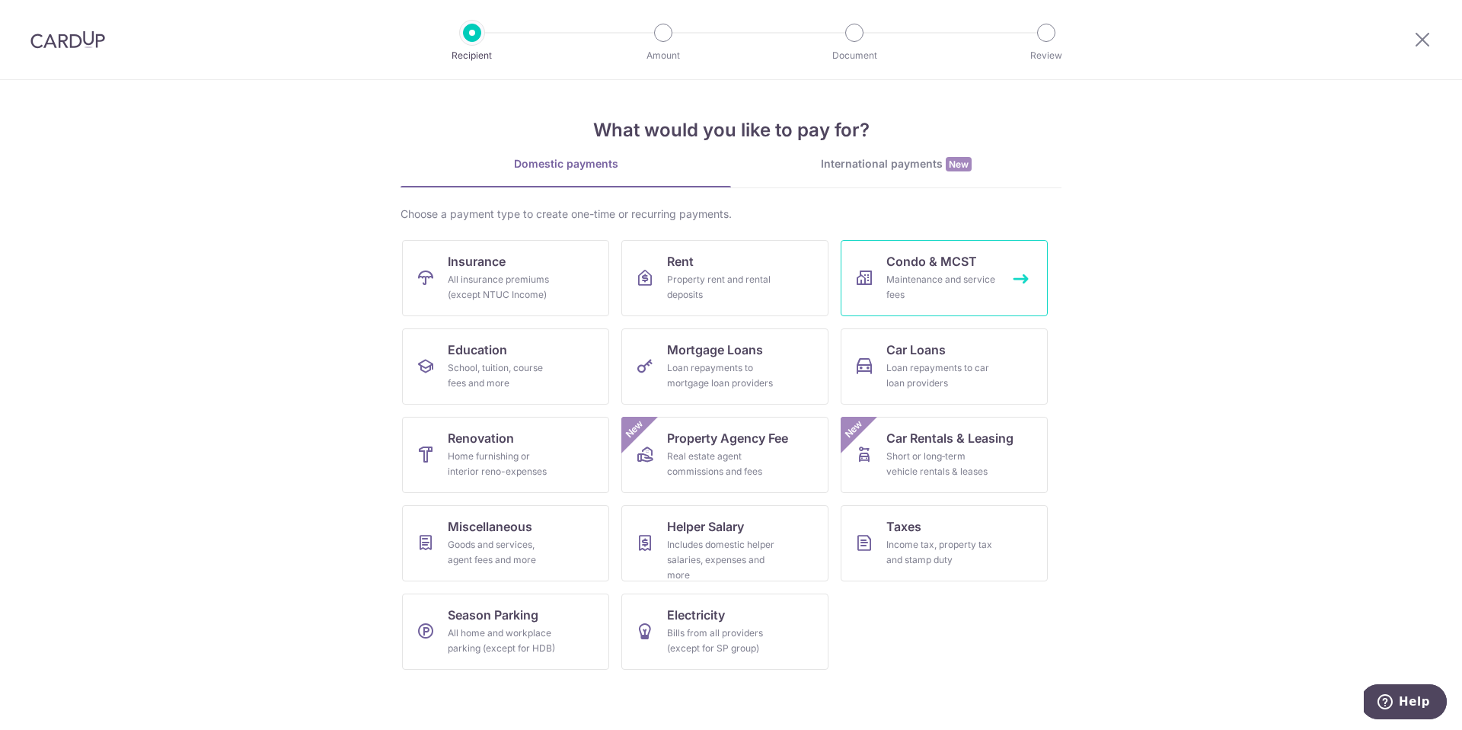
click at [896, 276] on div "Maintenance and service fees" at bounding box center [942, 287] width 110 height 30
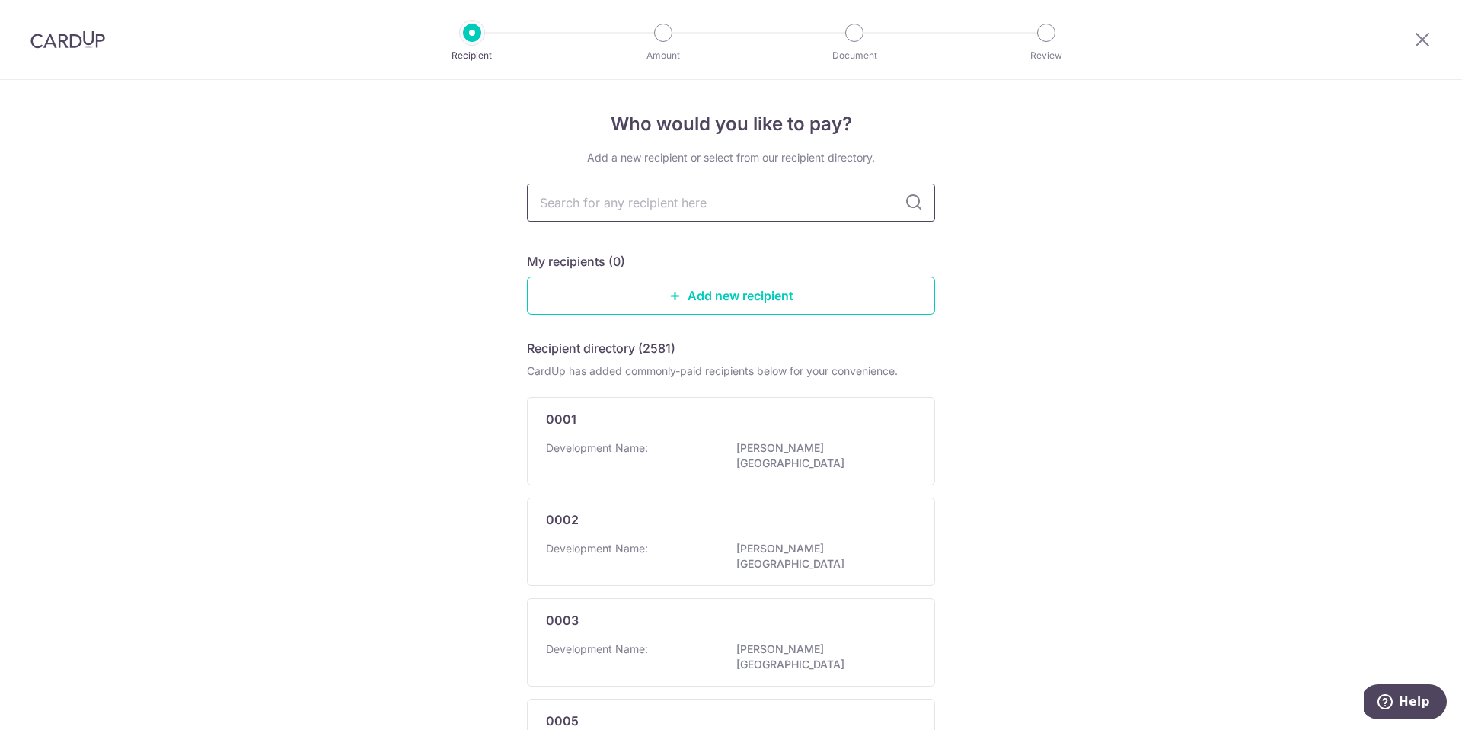
click at [666, 200] on input "text" at bounding box center [731, 203] width 408 height 38
type input "3466"
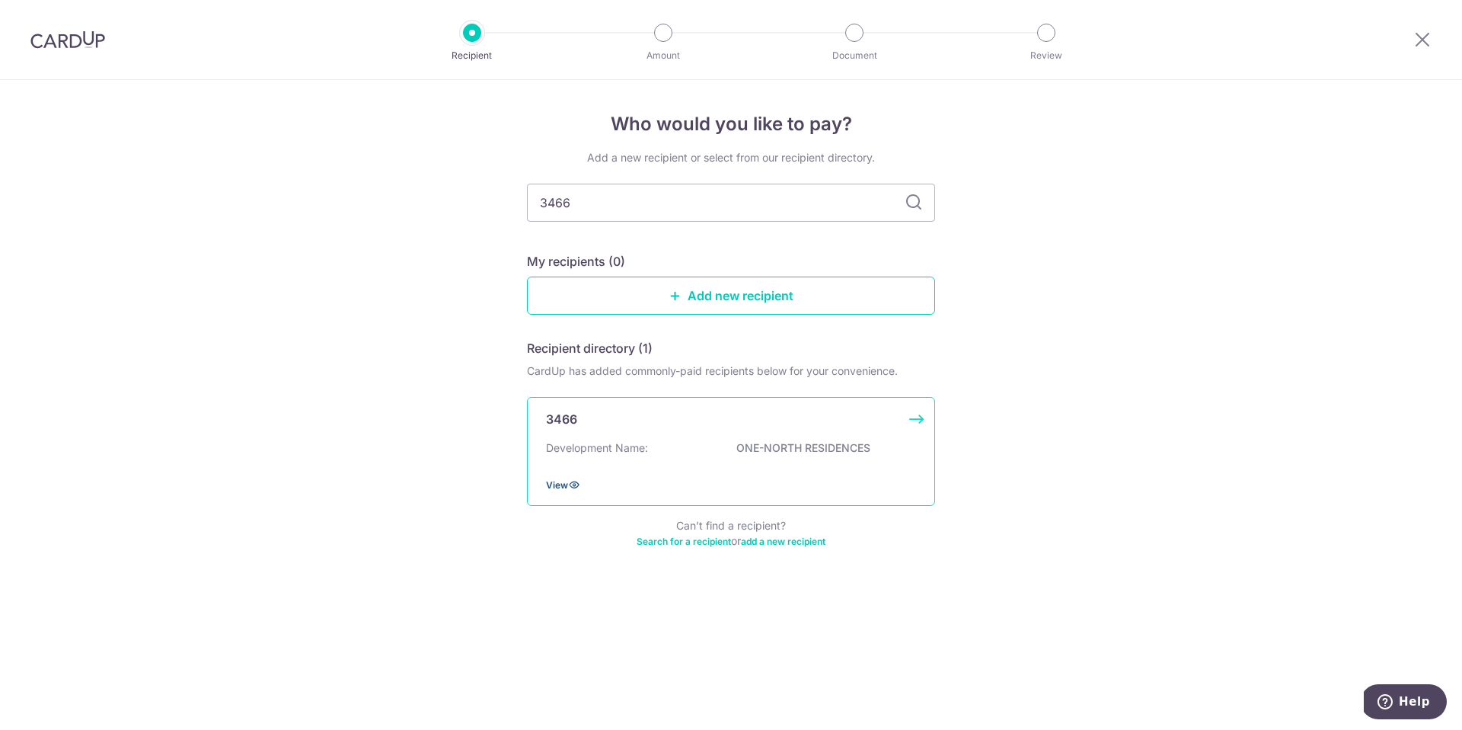
click at [572, 485] on icon at bounding box center [574, 484] width 12 height 12
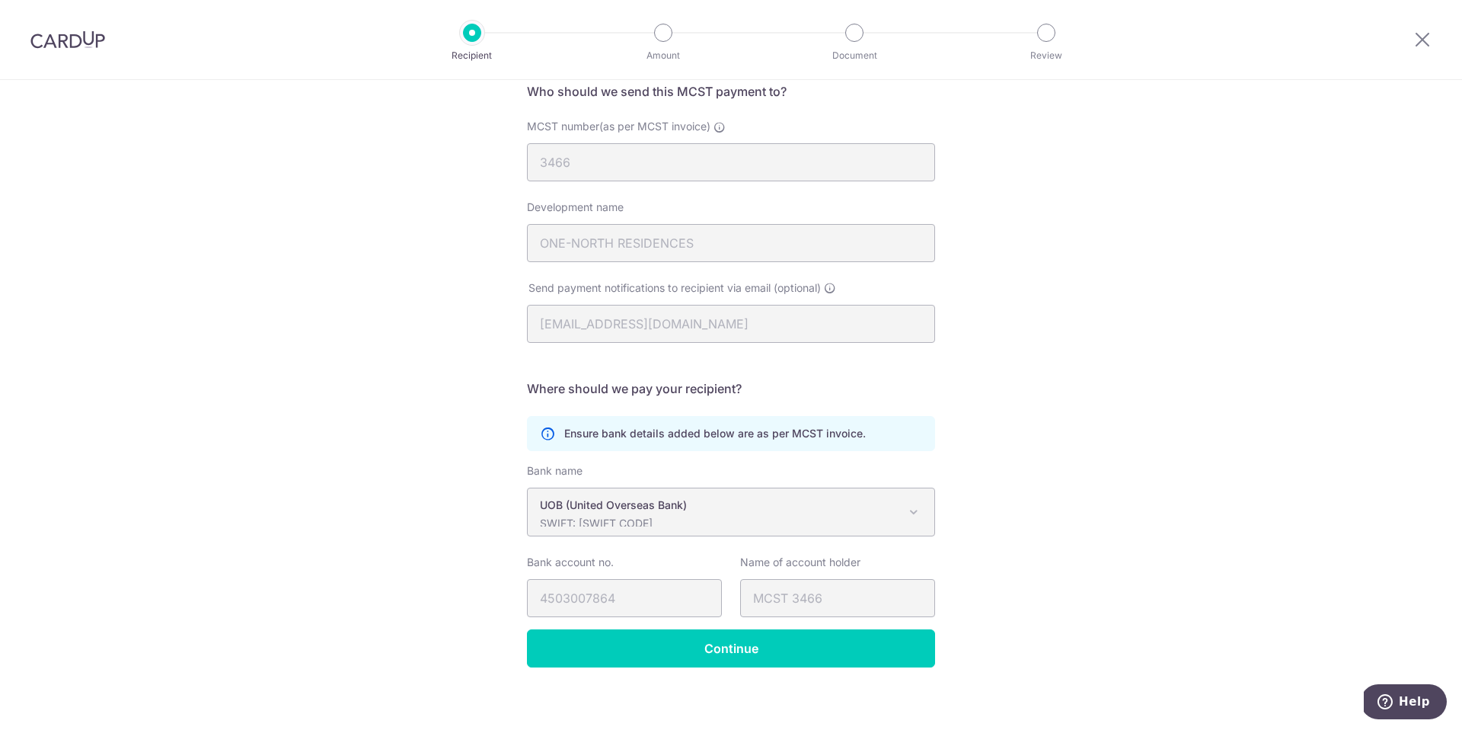
scroll to position [135, 0]
